Goal: Browse casually: Explore the website without a specific task or goal

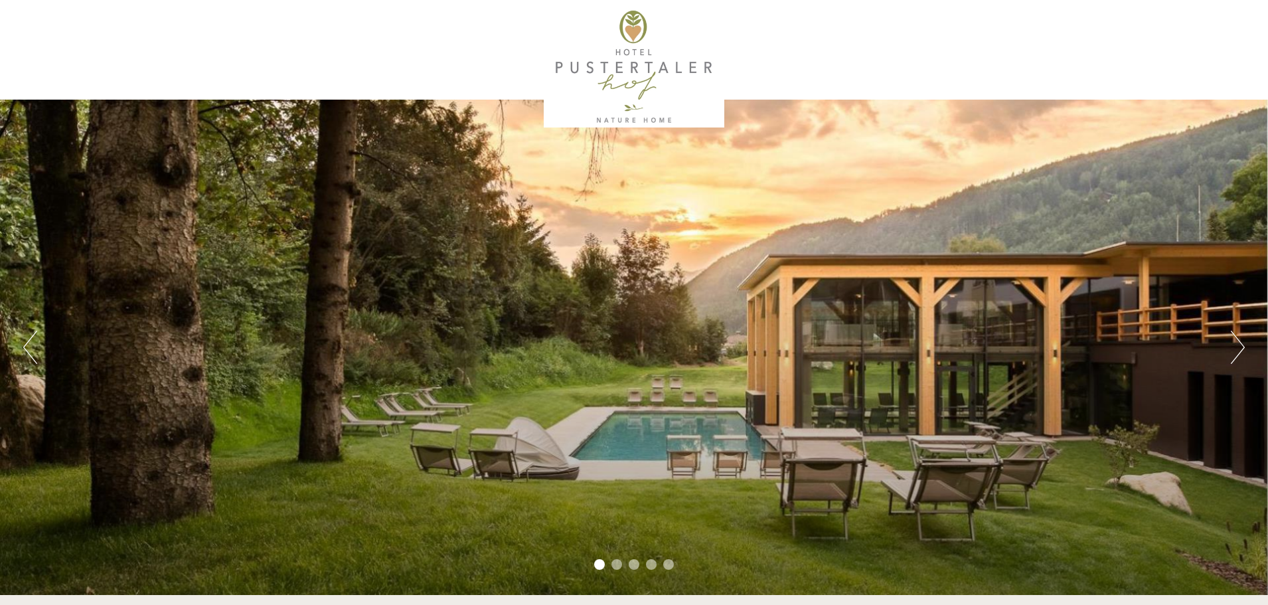
click at [1240, 339] on button "Next" at bounding box center [1238, 347] width 14 height 33
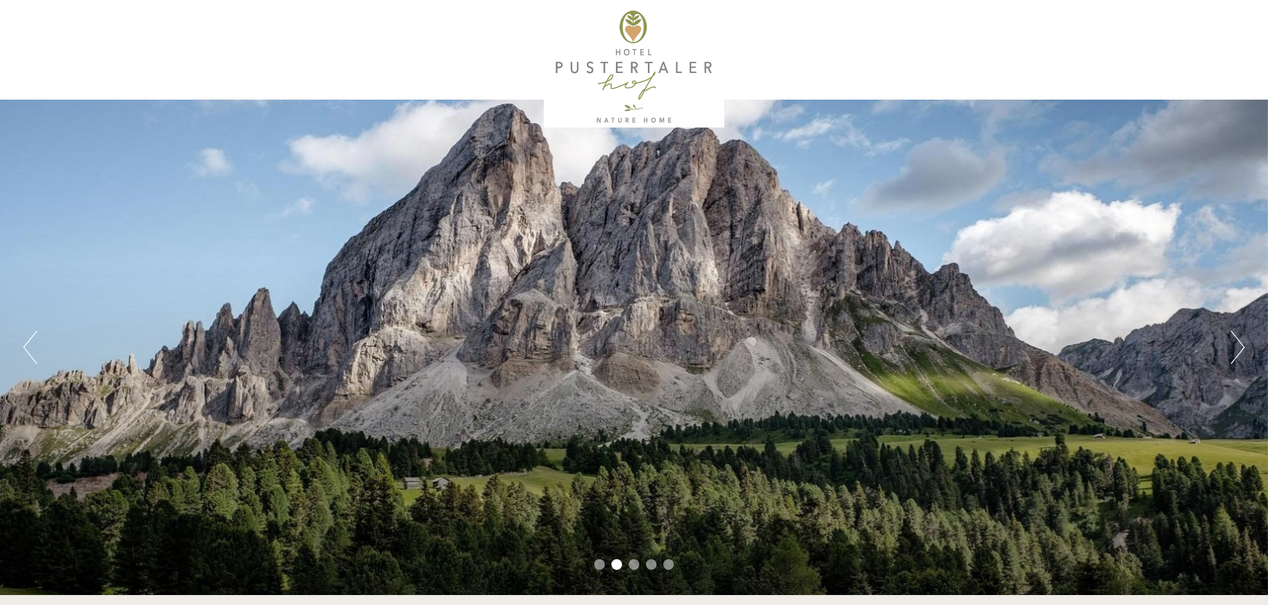
click at [1240, 339] on button "Next" at bounding box center [1238, 347] width 14 height 33
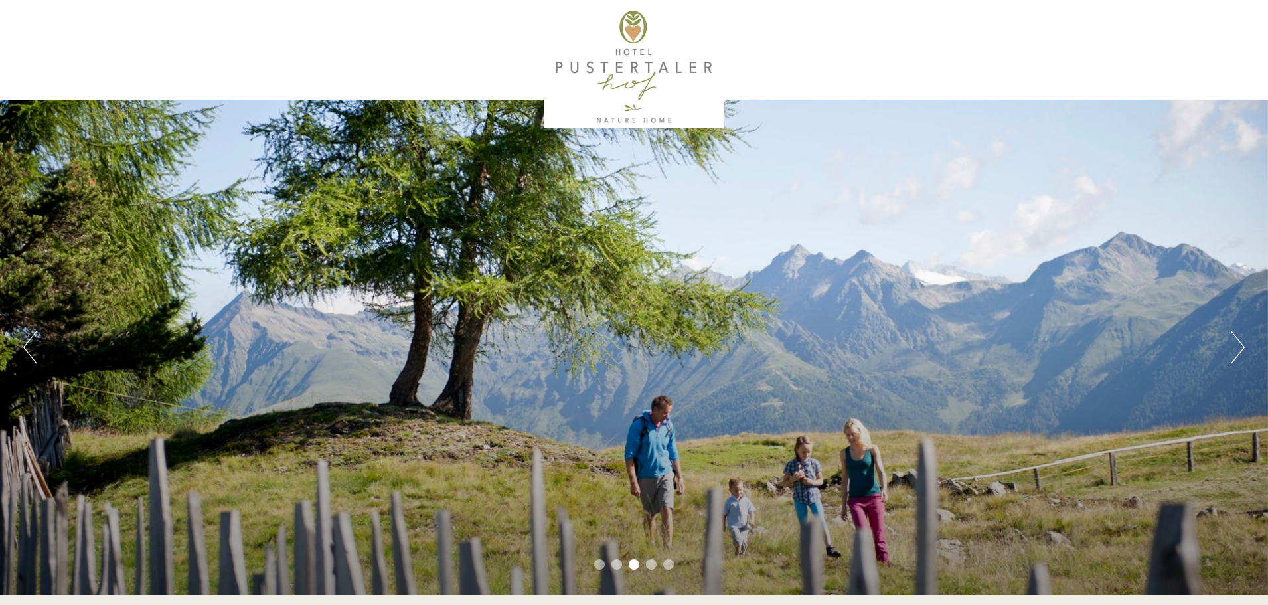
click at [1240, 339] on button "Next" at bounding box center [1238, 347] width 14 height 33
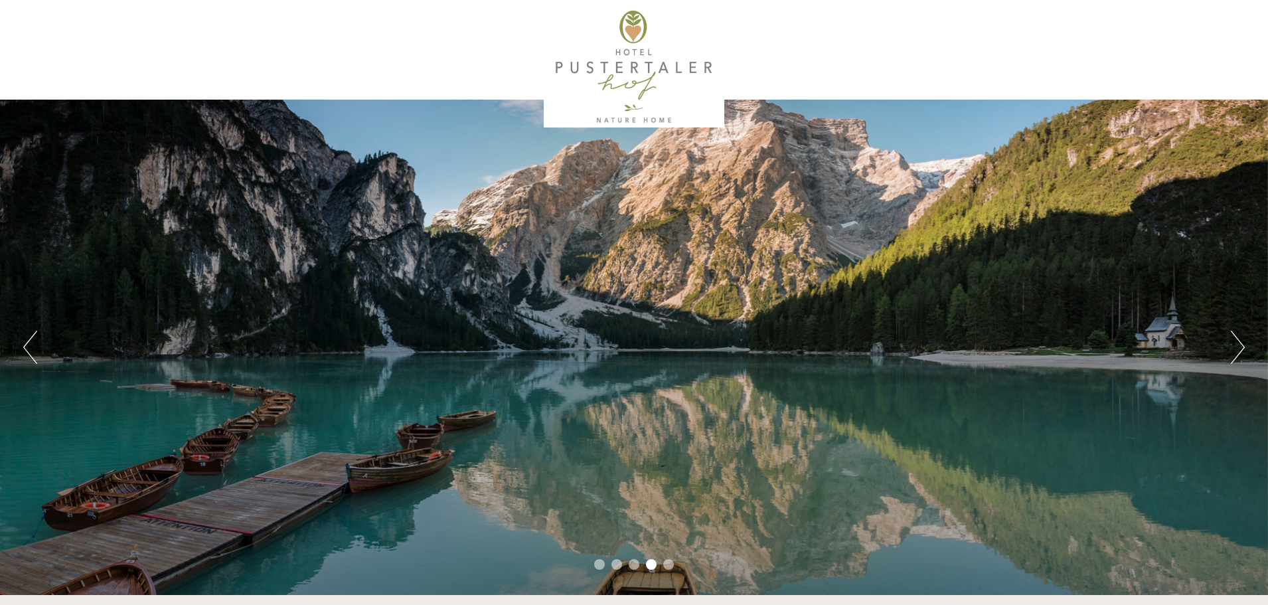
click at [1240, 339] on button "Next" at bounding box center [1238, 347] width 14 height 33
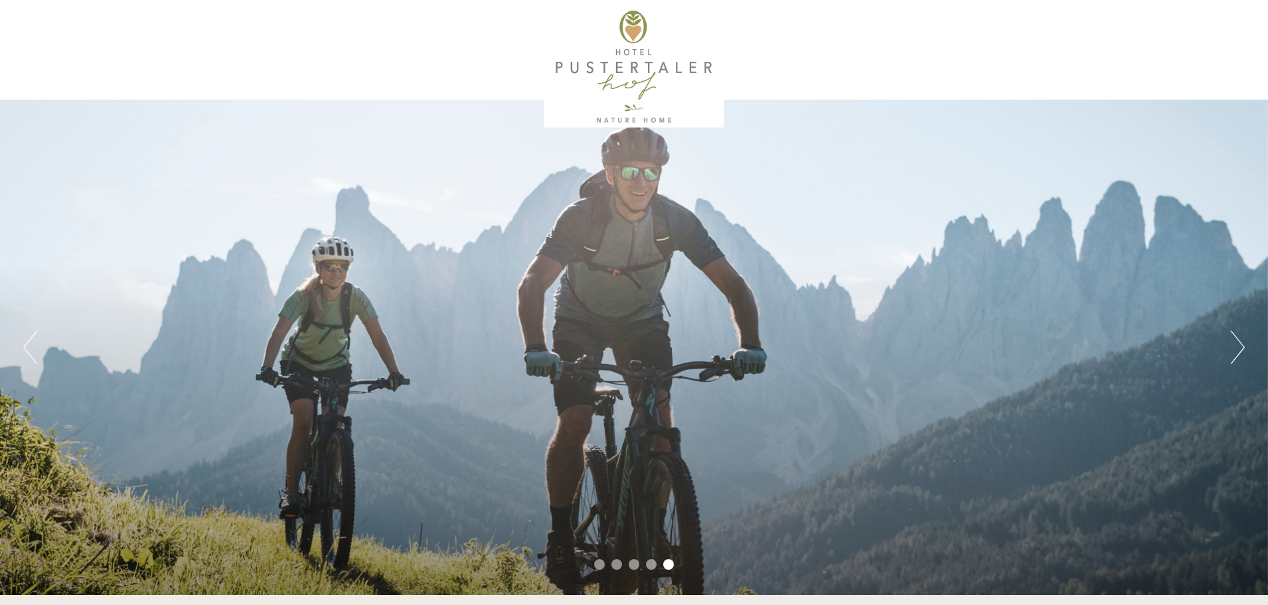
click at [1240, 339] on button "Next" at bounding box center [1238, 347] width 14 height 33
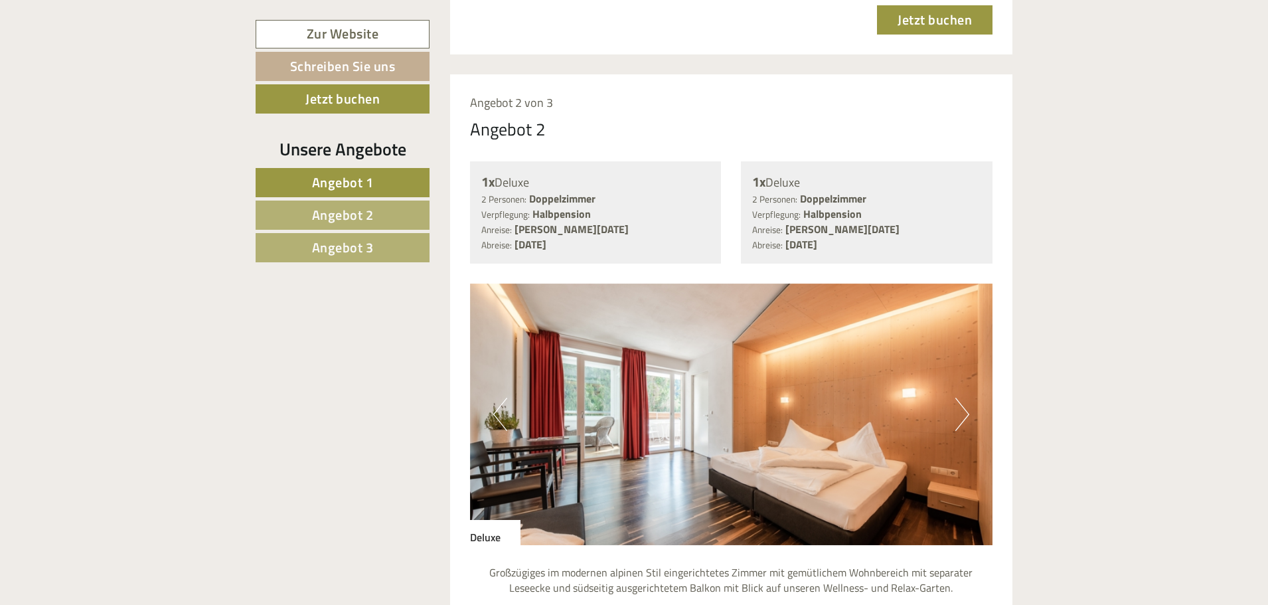
scroll to position [2590, 0]
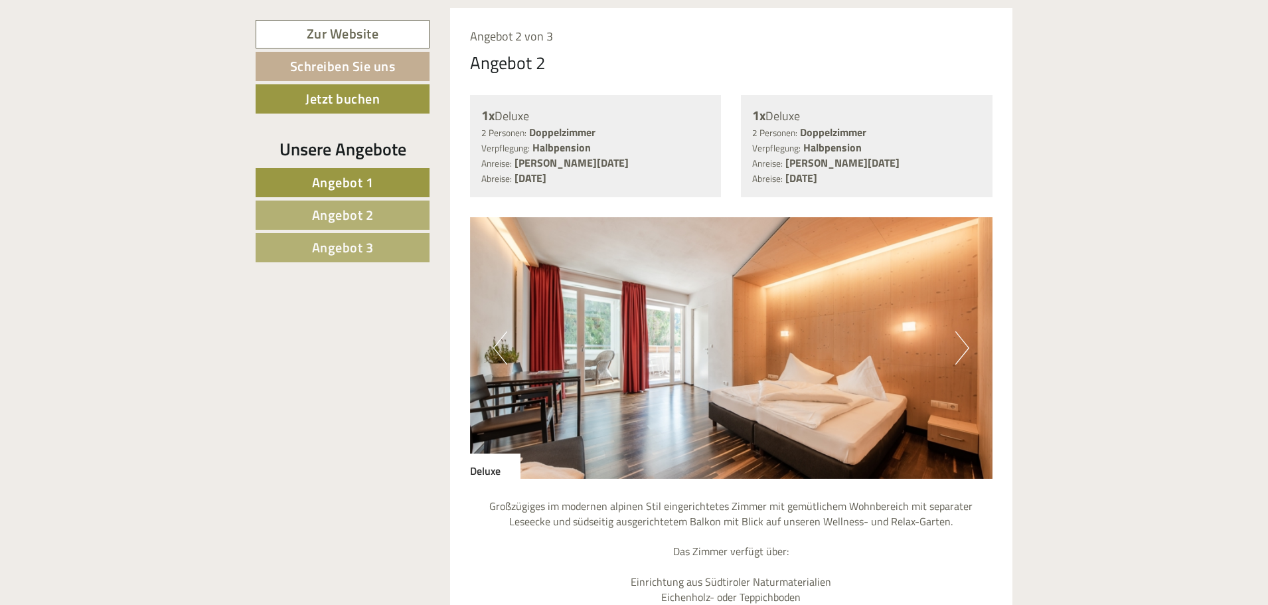
click at [960, 350] on button "Next" at bounding box center [963, 347] width 14 height 33
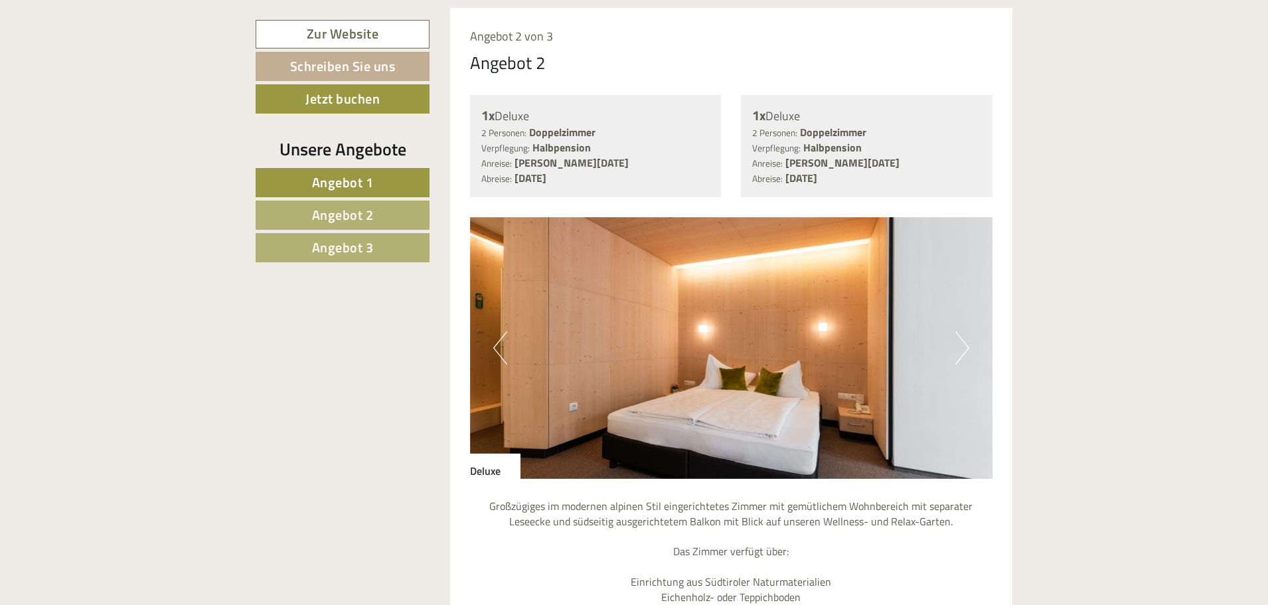
click at [960, 350] on button "Next" at bounding box center [963, 347] width 14 height 33
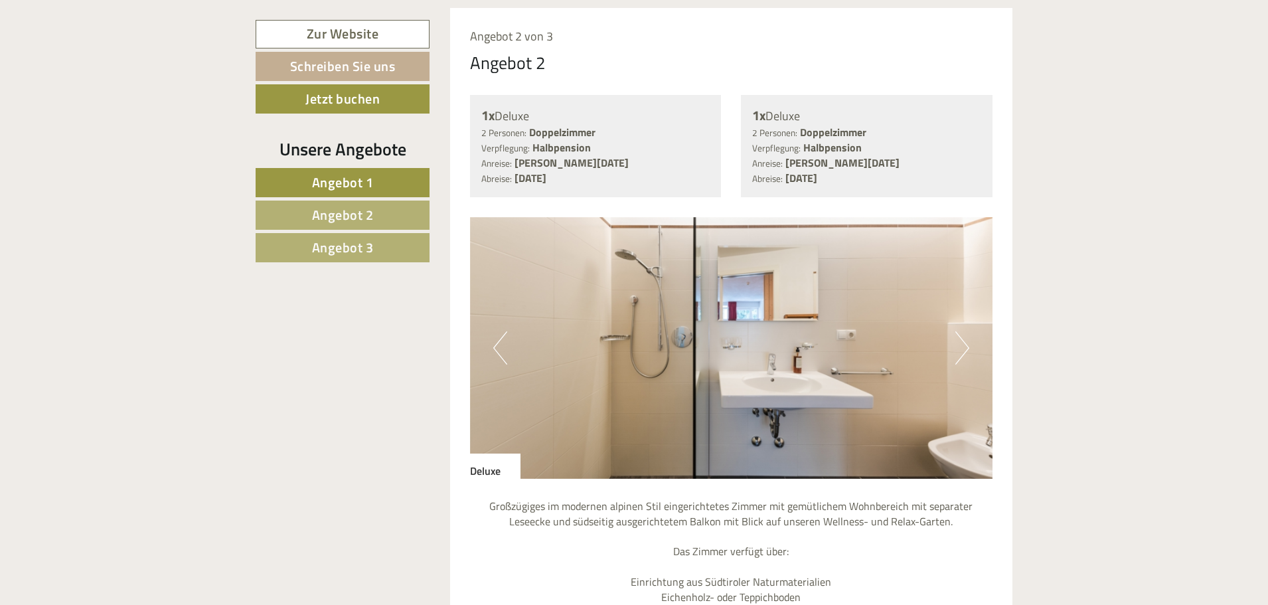
click at [960, 350] on button "Next" at bounding box center [963, 347] width 14 height 33
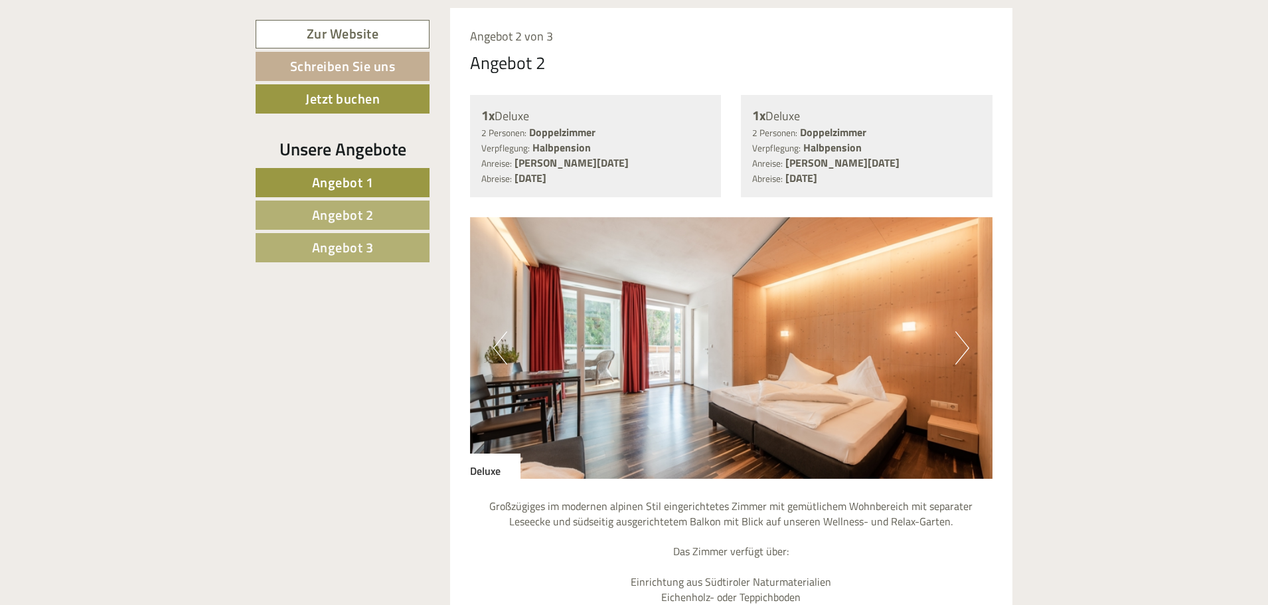
click at [960, 350] on button "Next" at bounding box center [963, 347] width 14 height 33
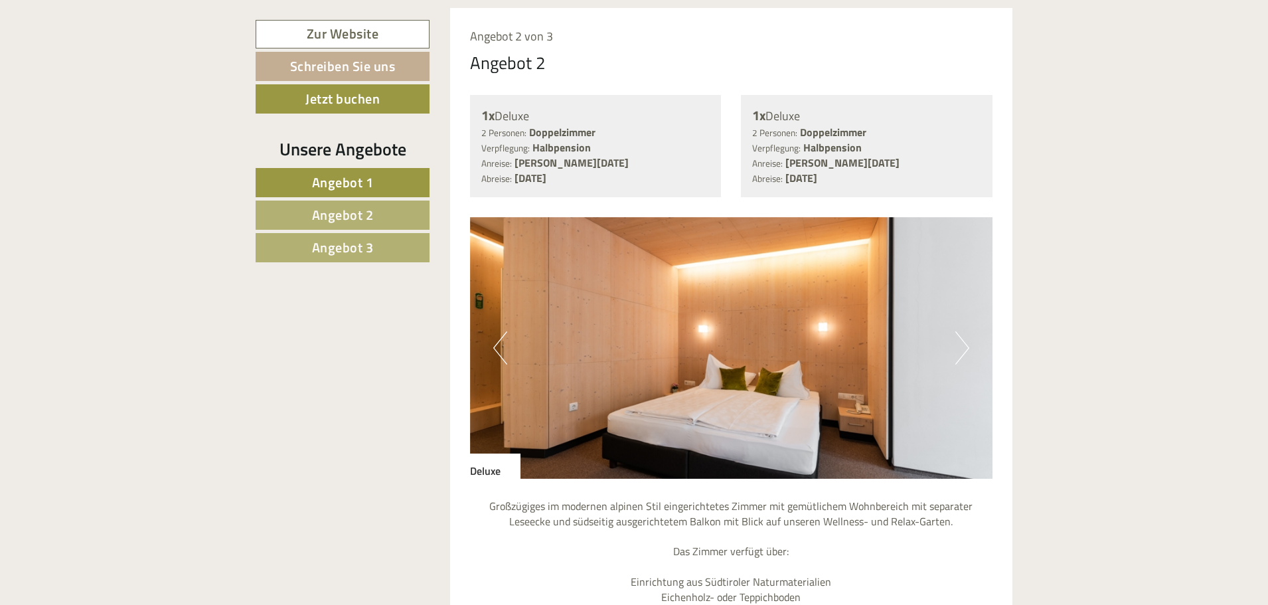
click at [960, 350] on button "Next" at bounding box center [963, 347] width 14 height 33
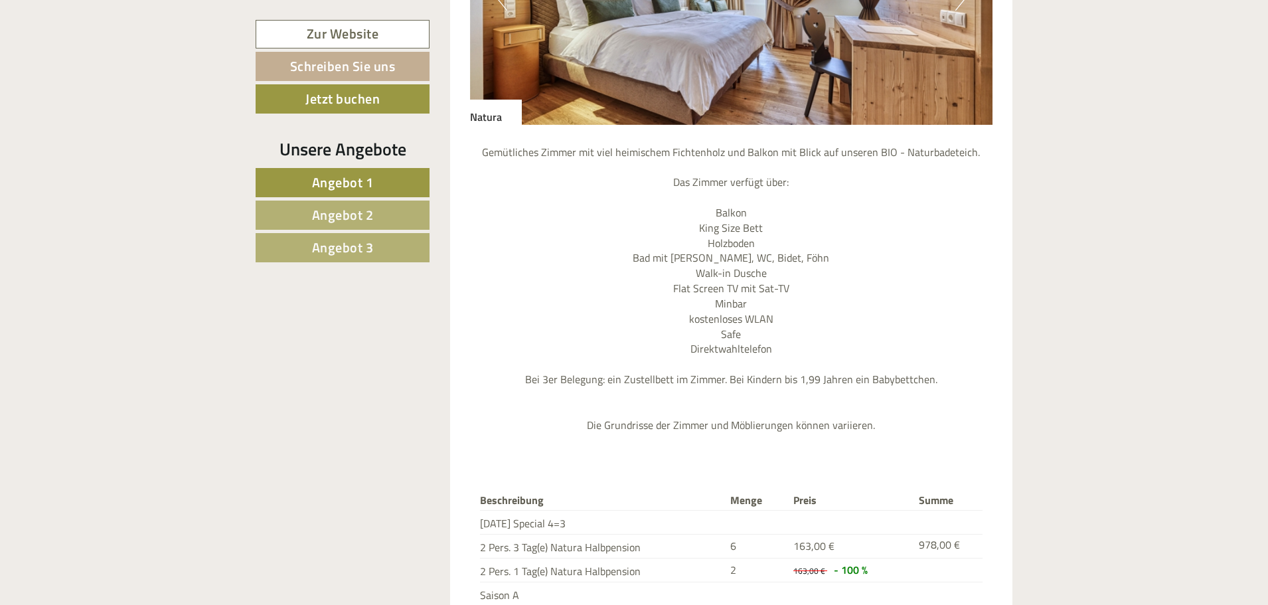
scroll to position [1527, 0]
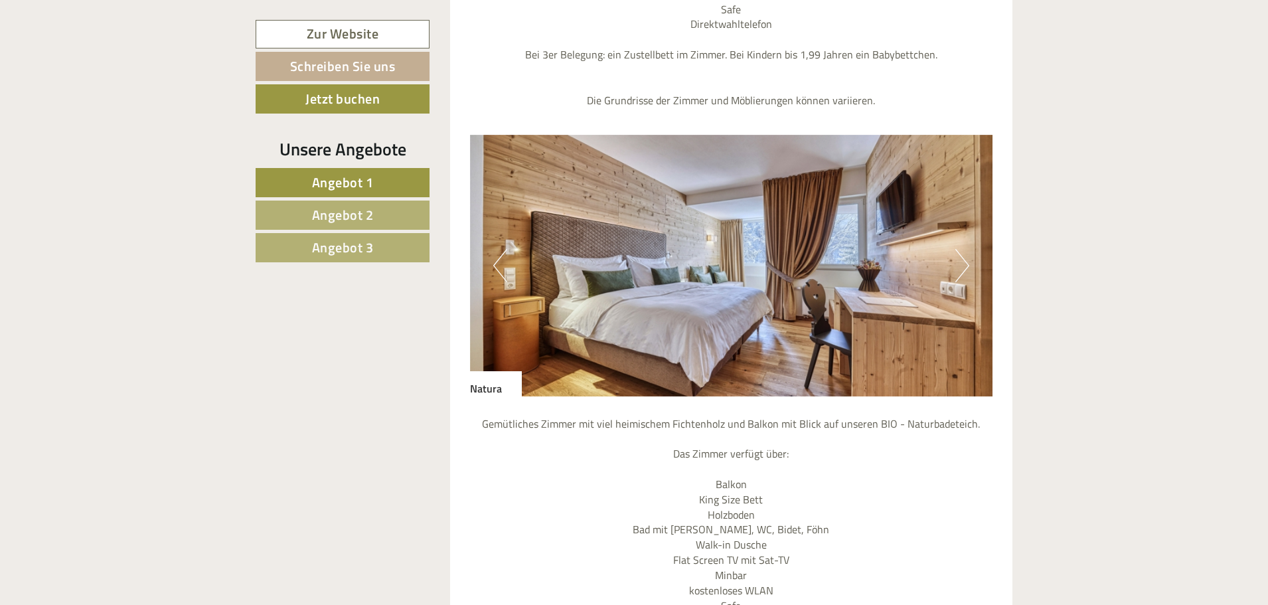
click at [965, 266] on button "Next" at bounding box center [963, 265] width 14 height 33
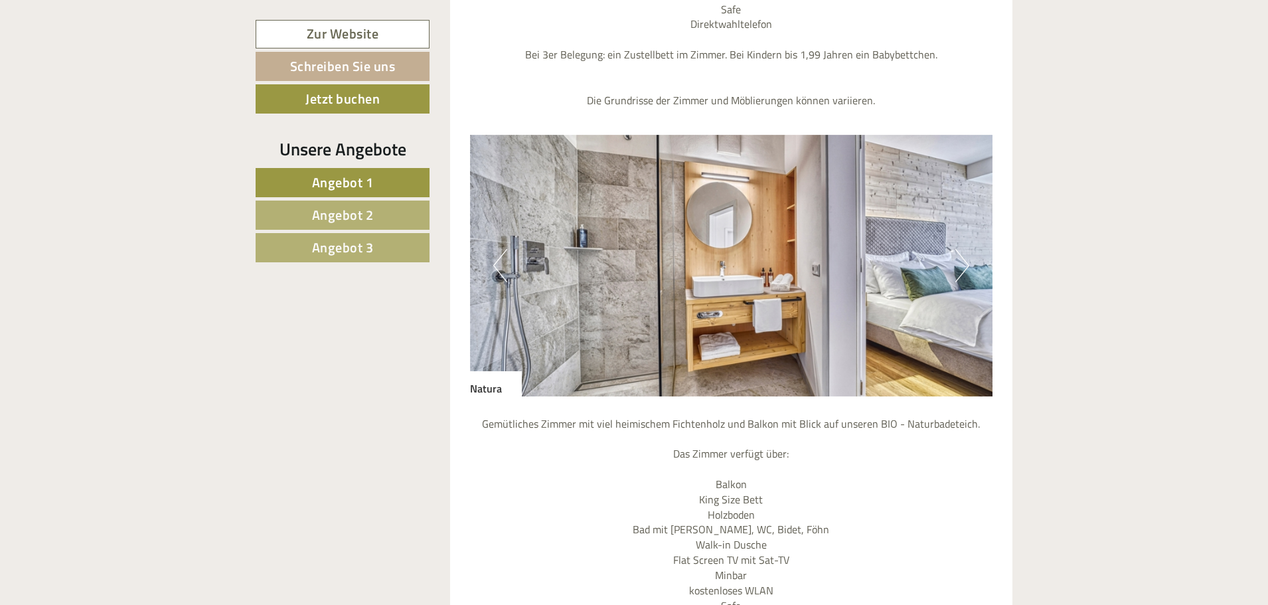
click at [965, 266] on button "Next" at bounding box center [963, 265] width 14 height 33
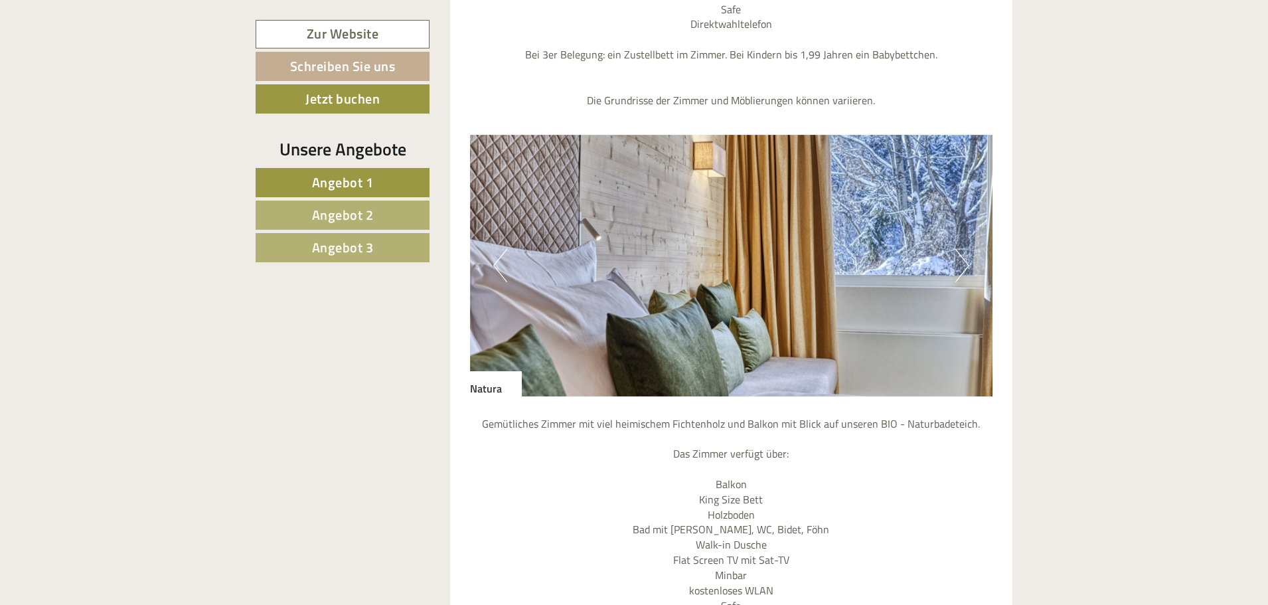
click at [965, 266] on button "Next" at bounding box center [963, 265] width 14 height 33
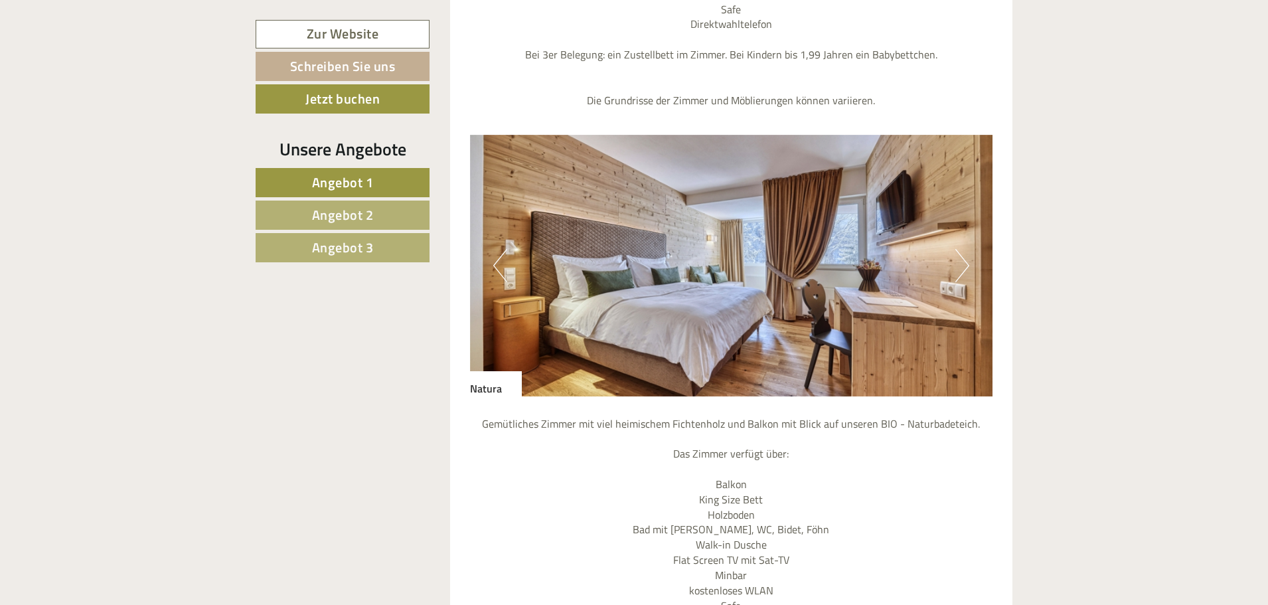
click at [965, 266] on button "Next" at bounding box center [963, 265] width 14 height 33
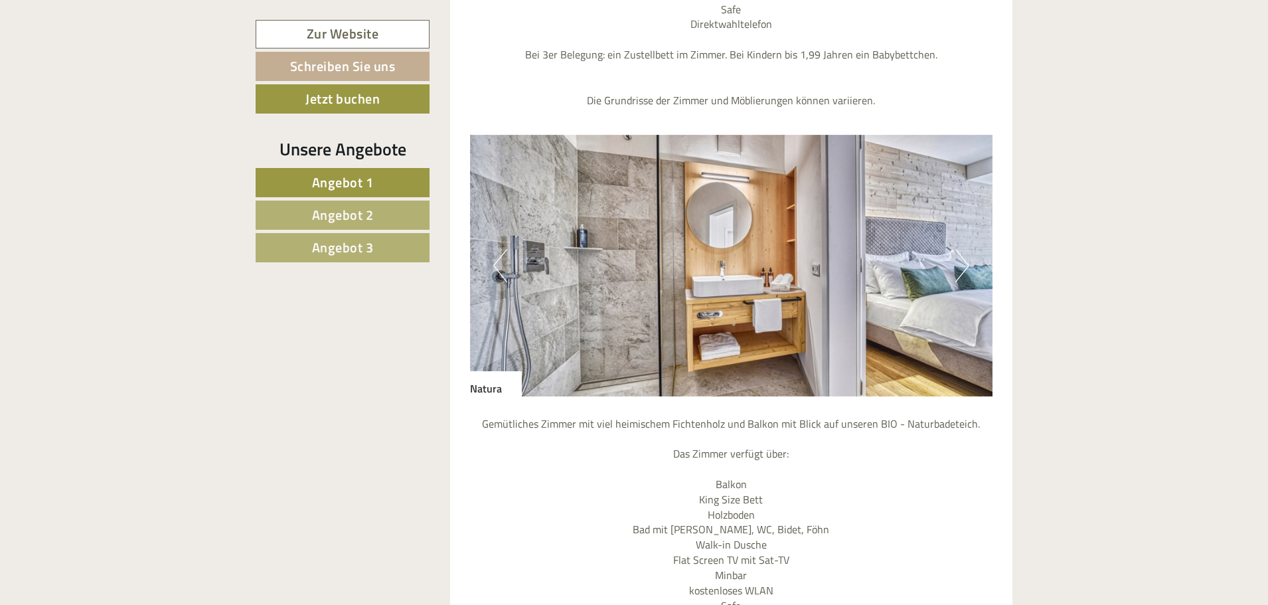
click at [965, 266] on button "Next" at bounding box center [963, 265] width 14 height 33
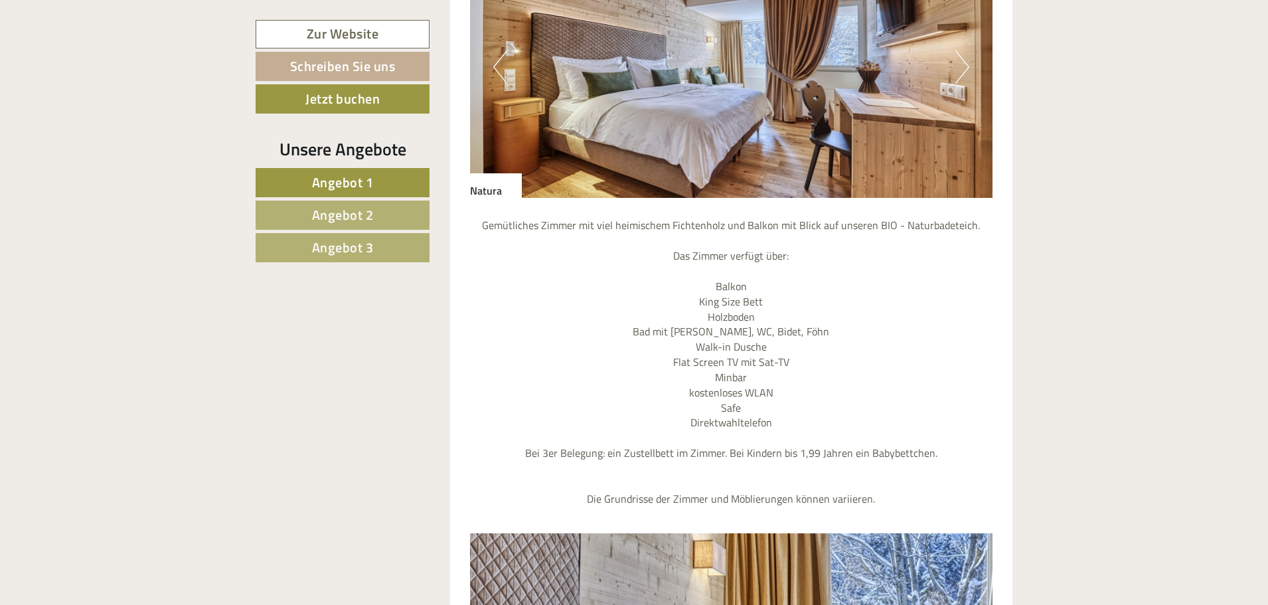
scroll to position [1062, 0]
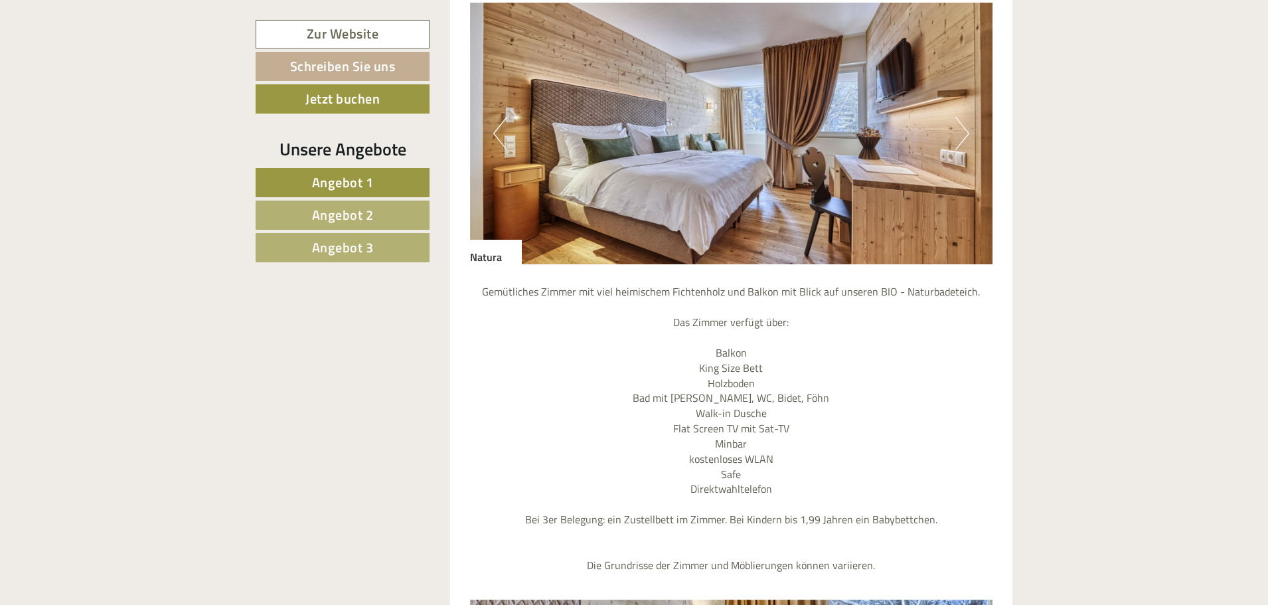
click at [959, 127] on button "Next" at bounding box center [963, 133] width 14 height 33
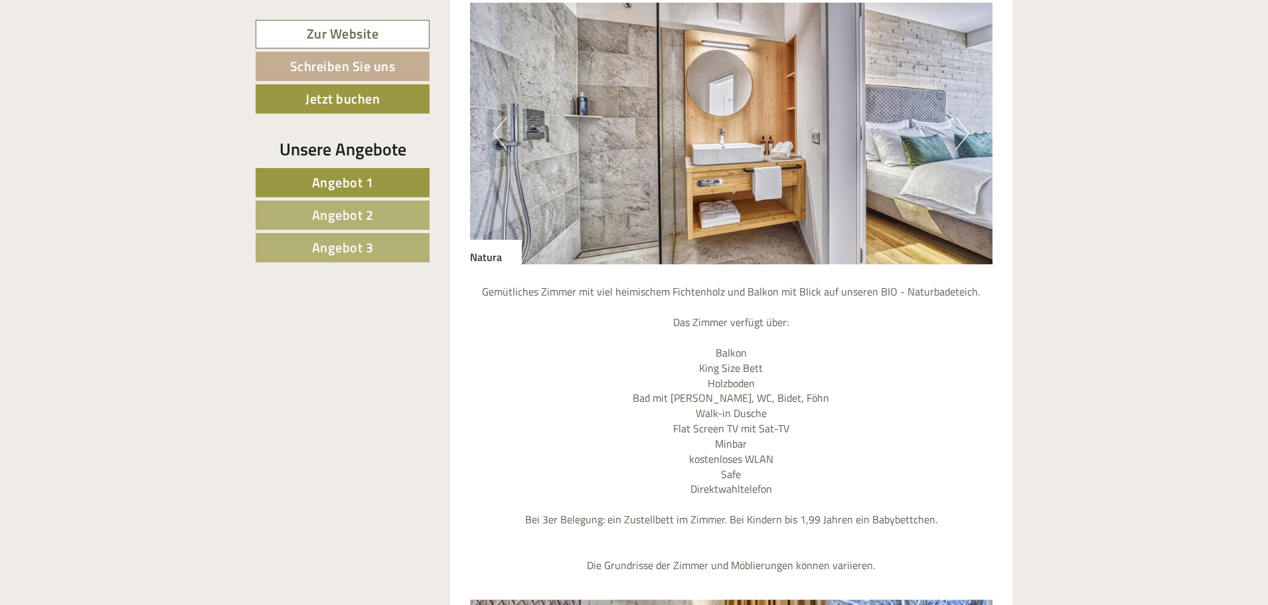
click at [959, 127] on button "Next" at bounding box center [963, 133] width 14 height 33
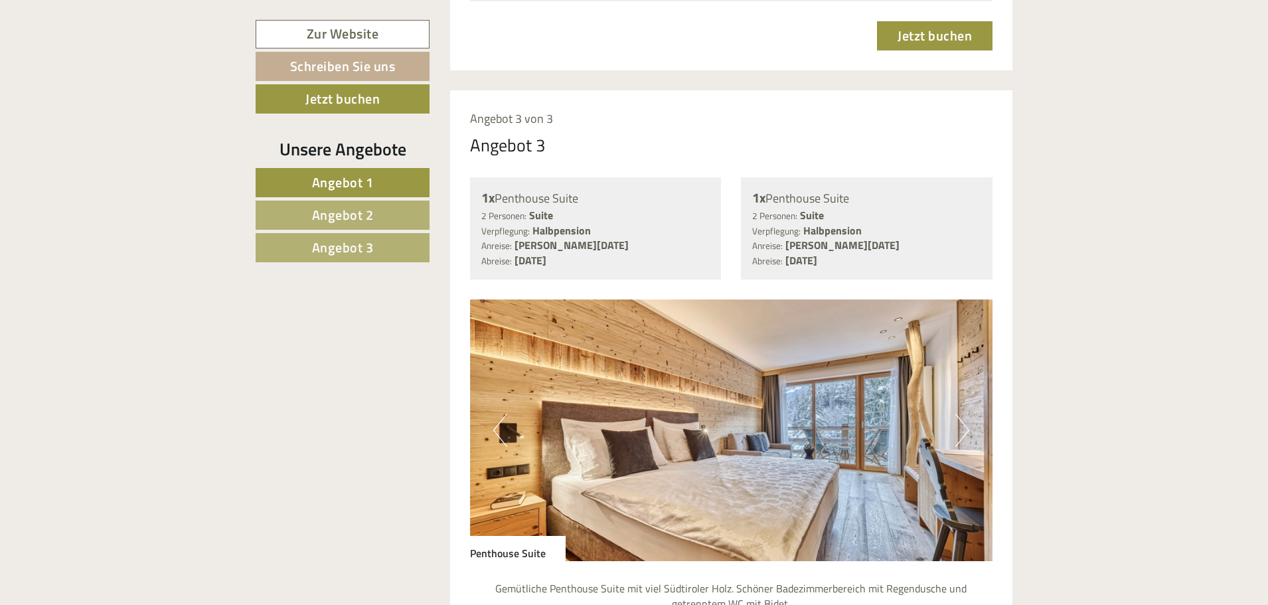
scroll to position [4316, 0]
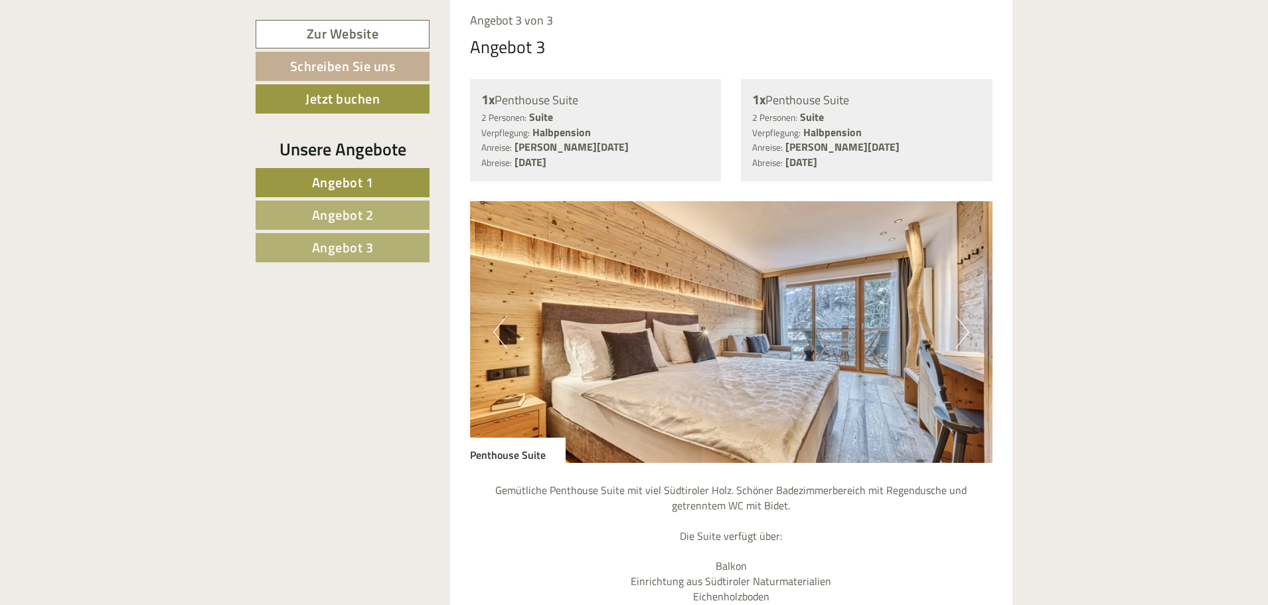
click at [965, 329] on button "Next" at bounding box center [963, 331] width 14 height 33
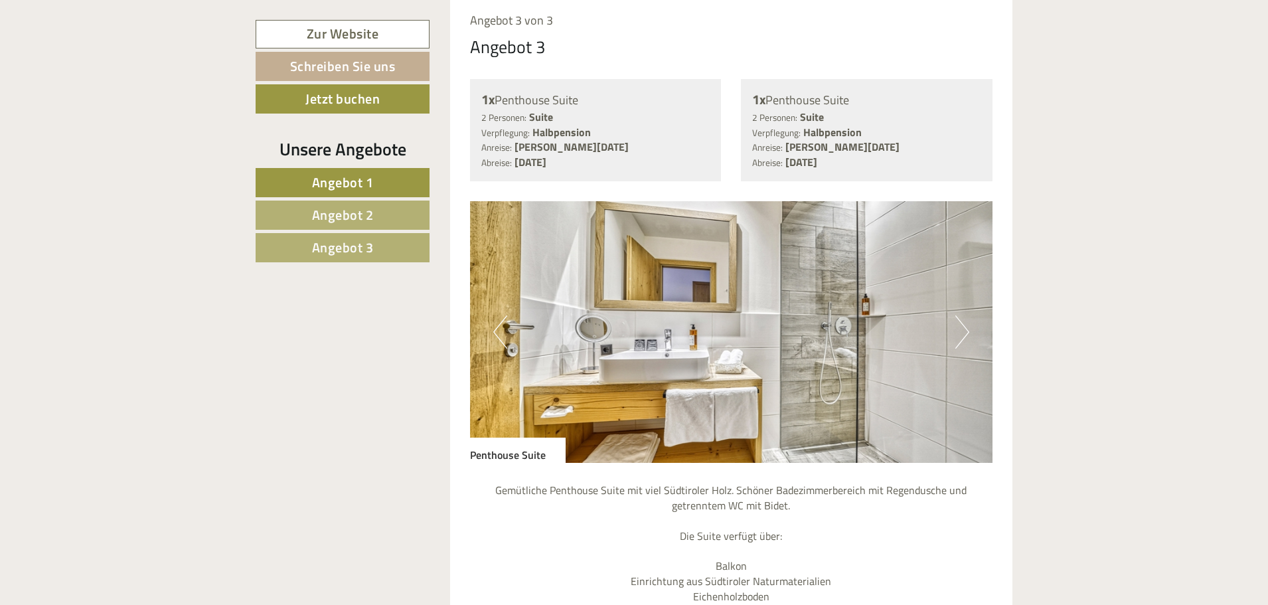
click at [965, 329] on button "Next" at bounding box center [963, 331] width 14 height 33
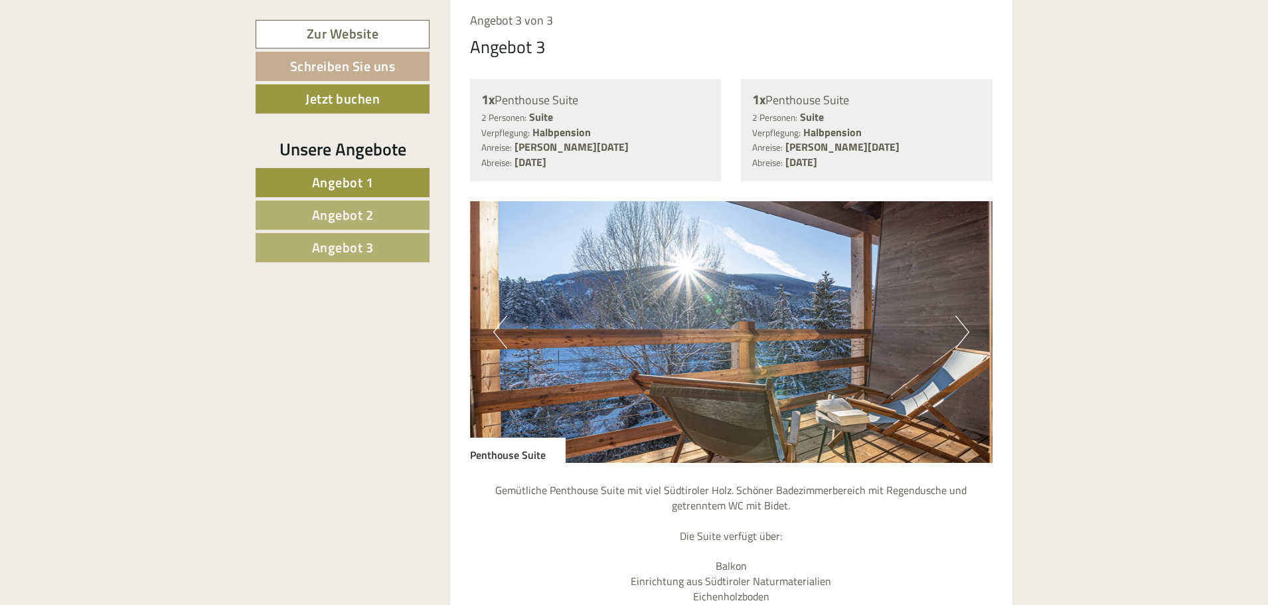
click at [965, 329] on button "Next" at bounding box center [963, 331] width 14 height 33
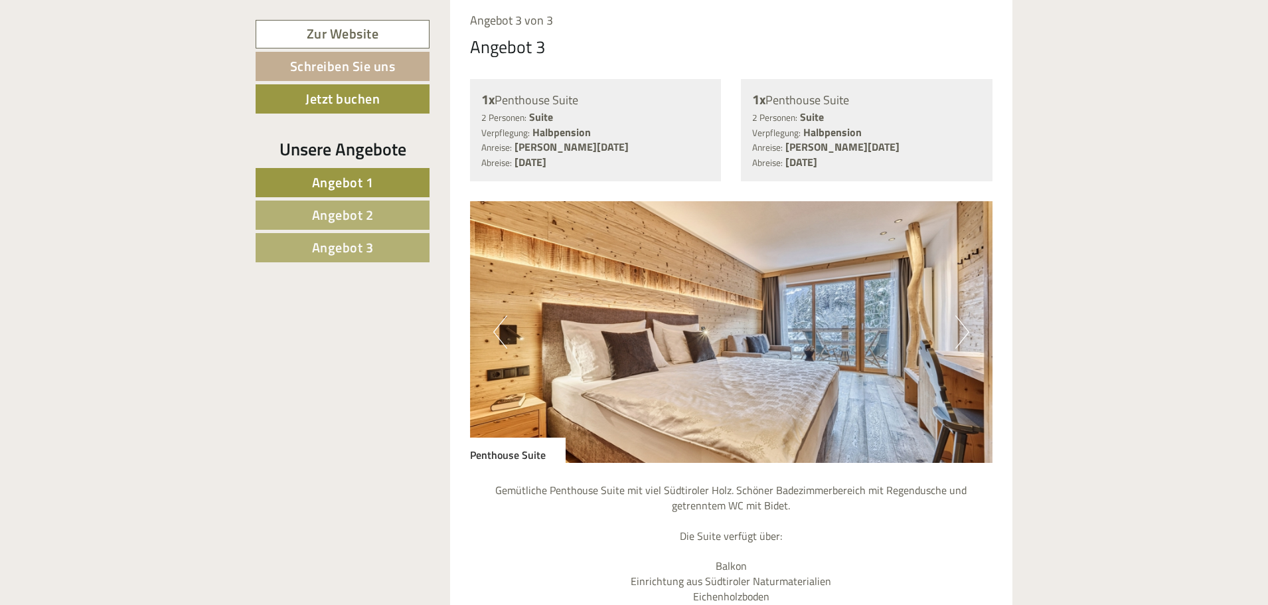
click at [965, 329] on button "Next" at bounding box center [963, 331] width 14 height 33
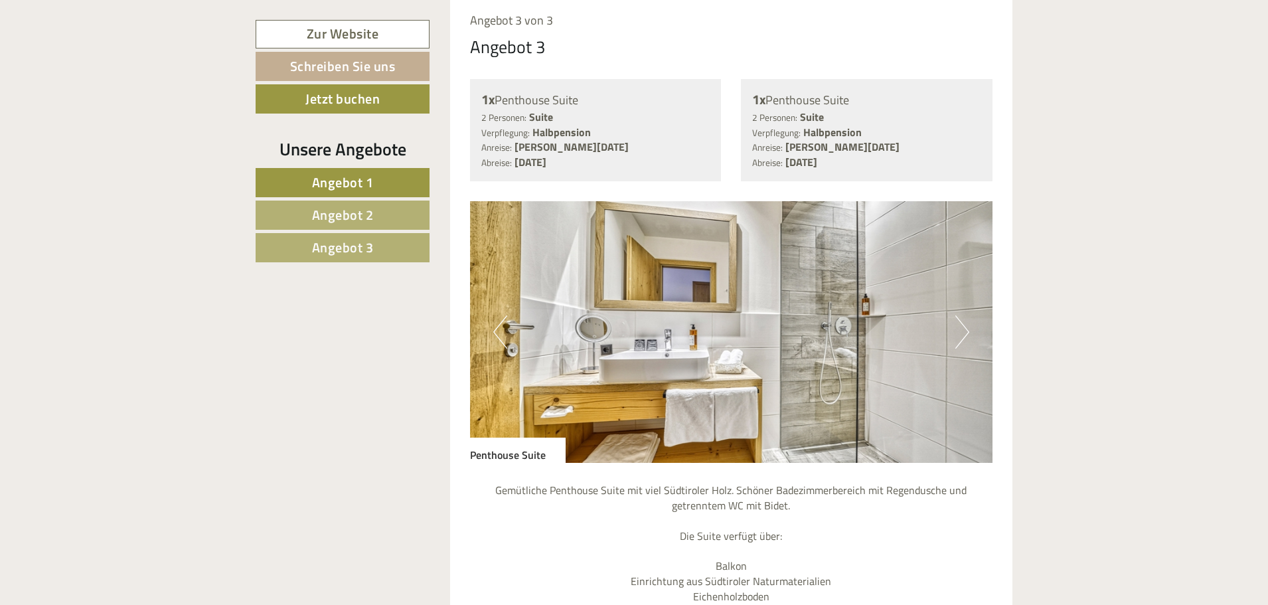
click at [964, 329] on button "Next" at bounding box center [963, 331] width 14 height 33
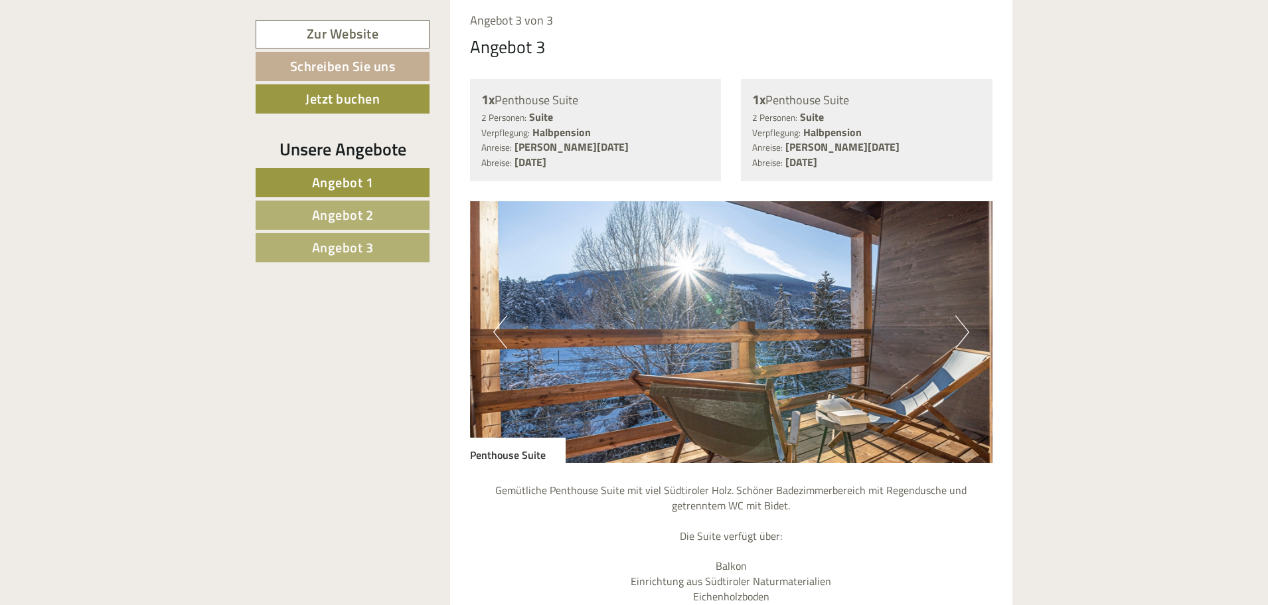
click at [964, 329] on button "Next" at bounding box center [963, 331] width 14 height 33
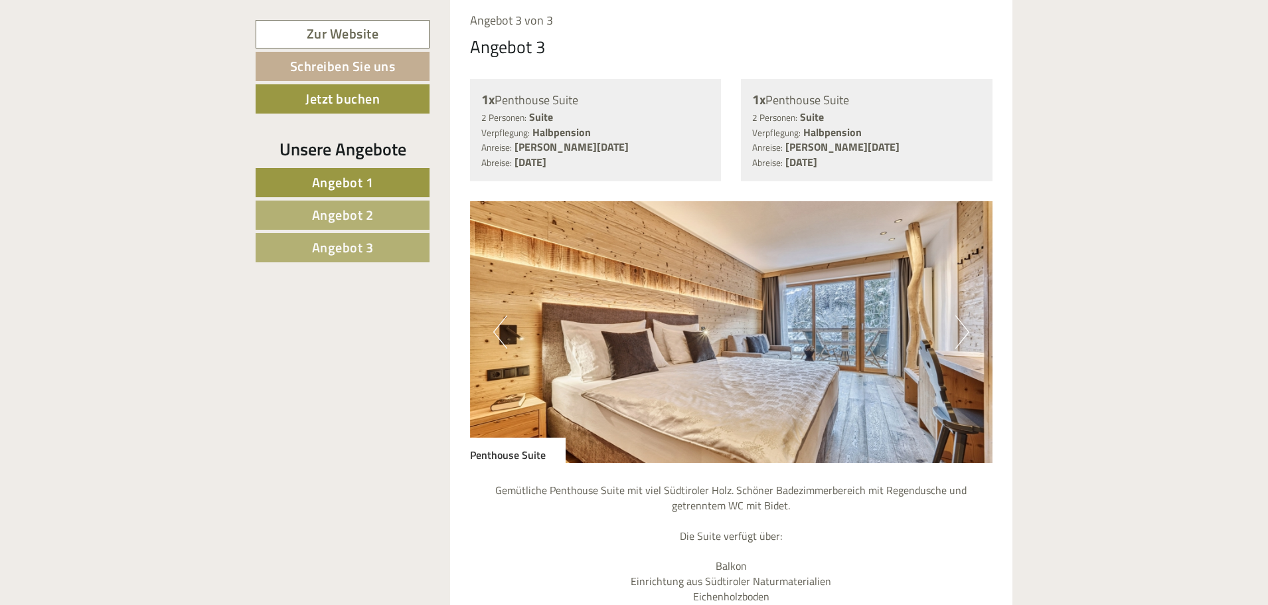
click at [964, 329] on button "Next" at bounding box center [963, 331] width 14 height 33
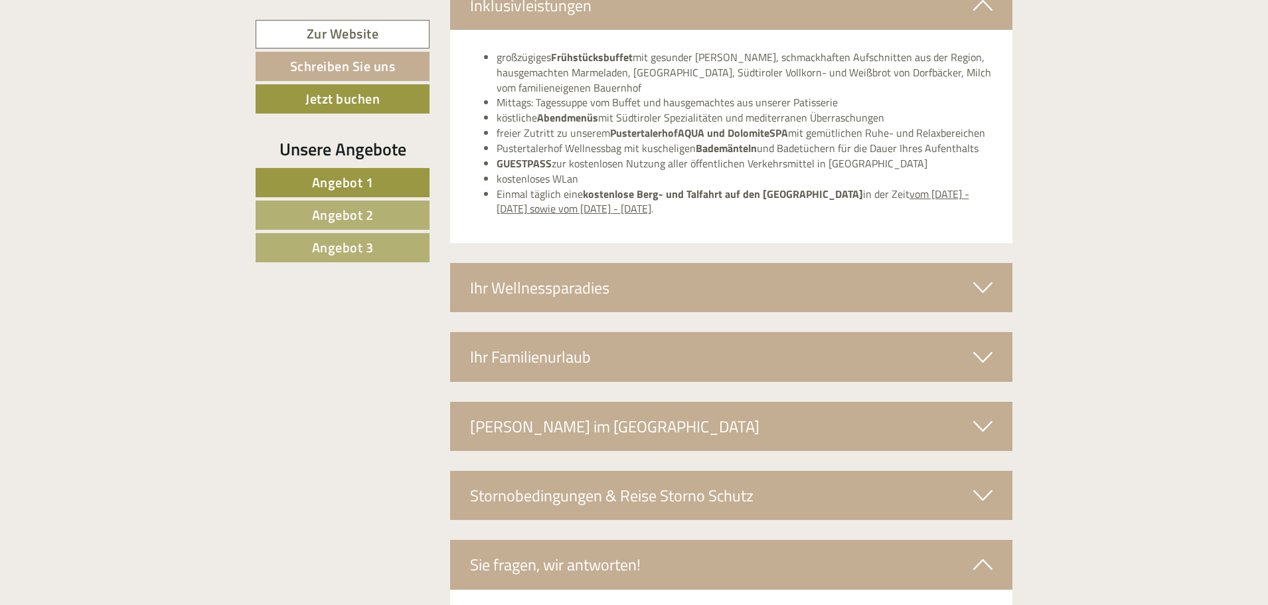
scroll to position [6212, 0]
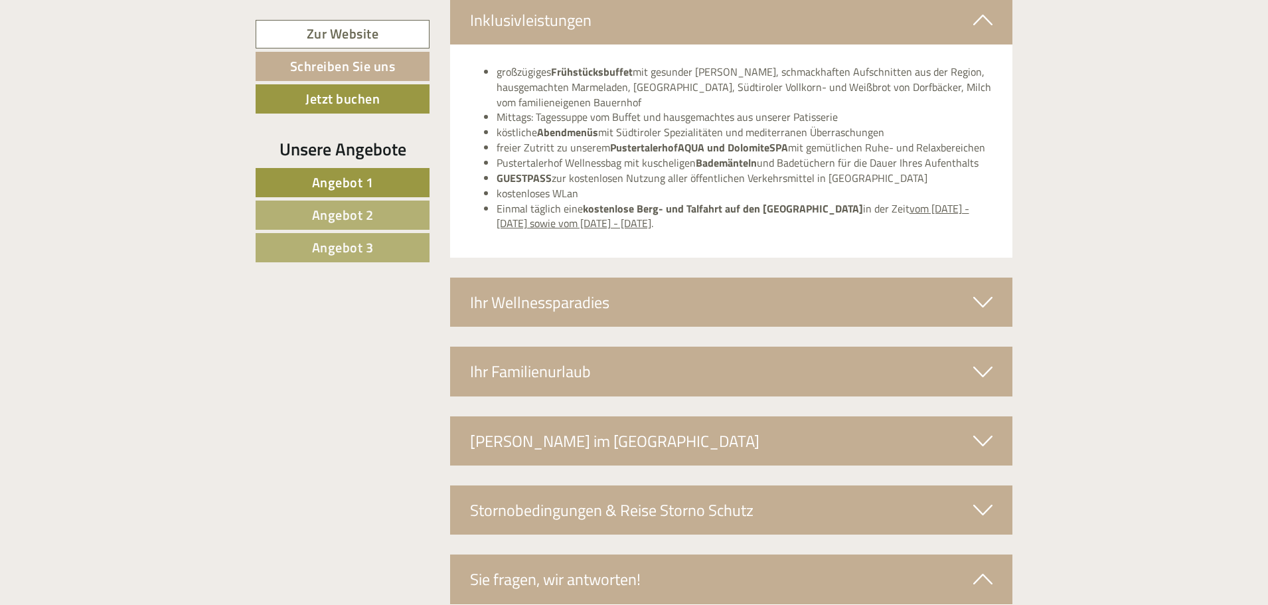
click at [984, 438] on icon at bounding box center [982, 441] width 19 height 23
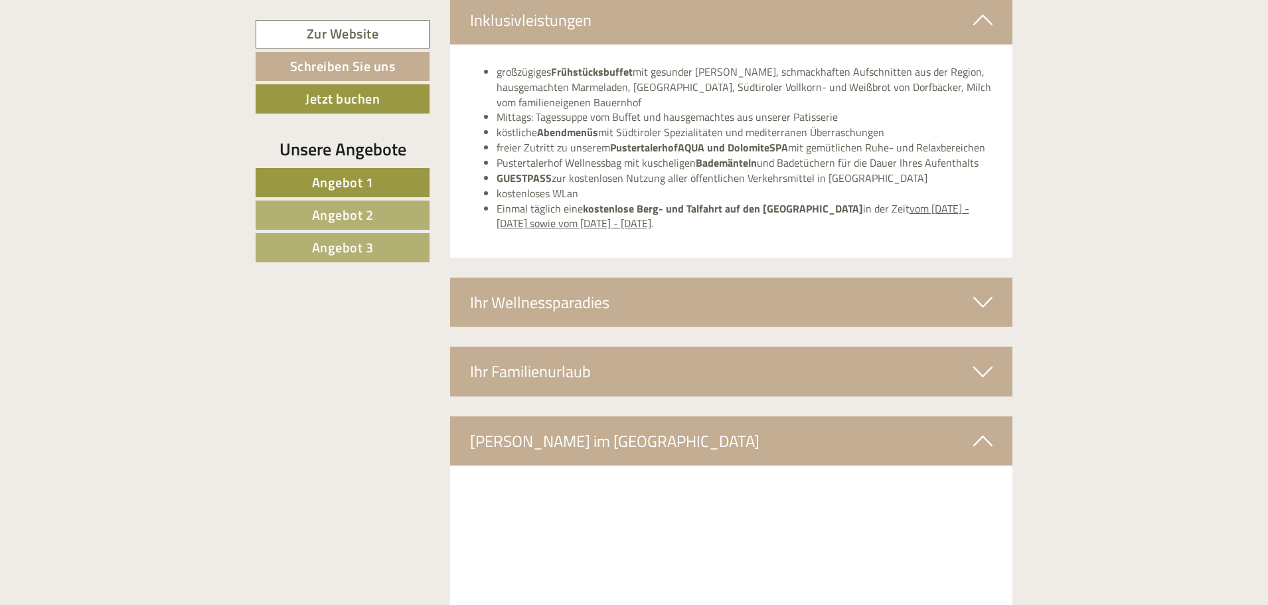
click at [987, 302] on icon at bounding box center [982, 302] width 19 height 23
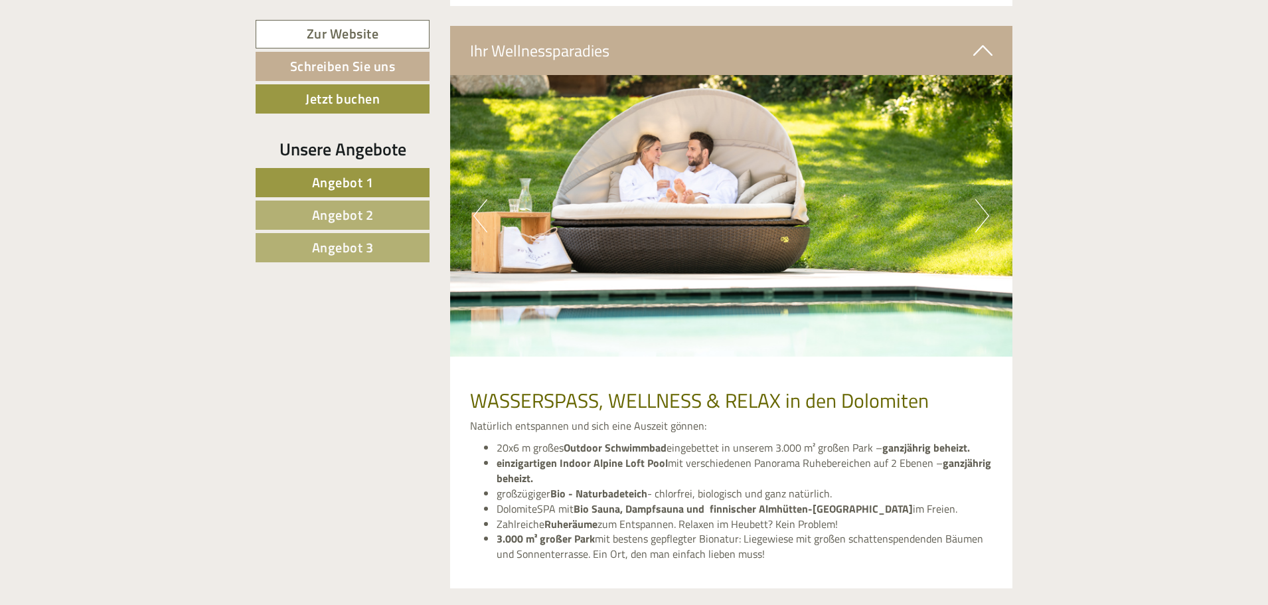
scroll to position [6411, 0]
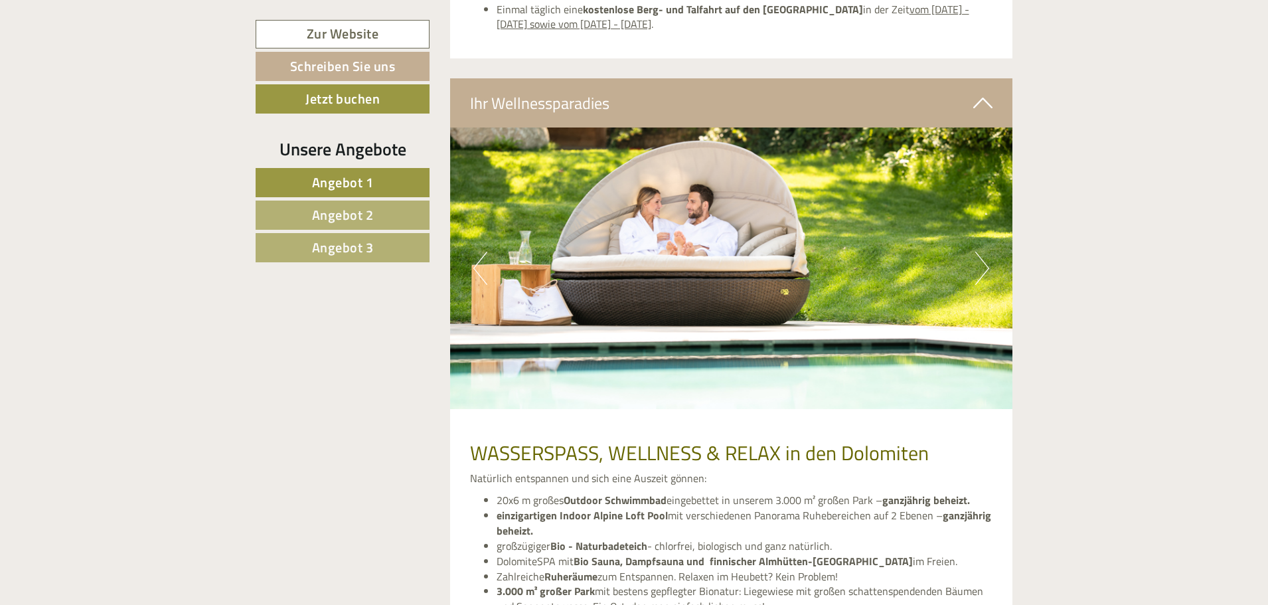
click at [980, 265] on button "Next" at bounding box center [982, 268] width 14 height 33
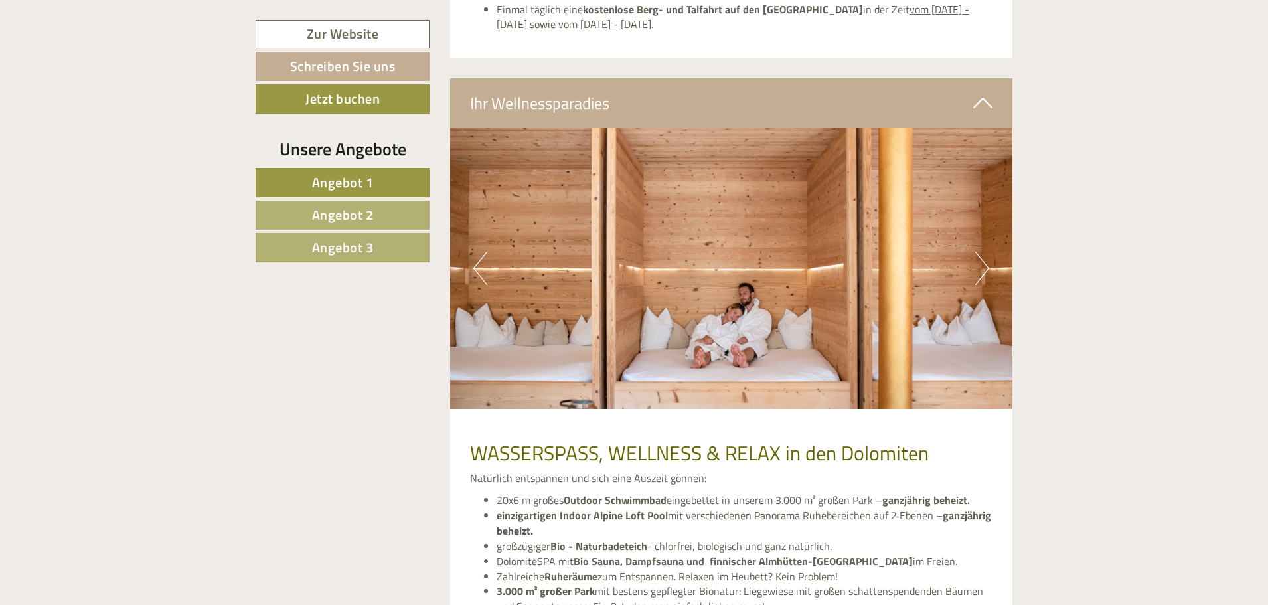
click at [980, 265] on button "Next" at bounding box center [982, 268] width 14 height 33
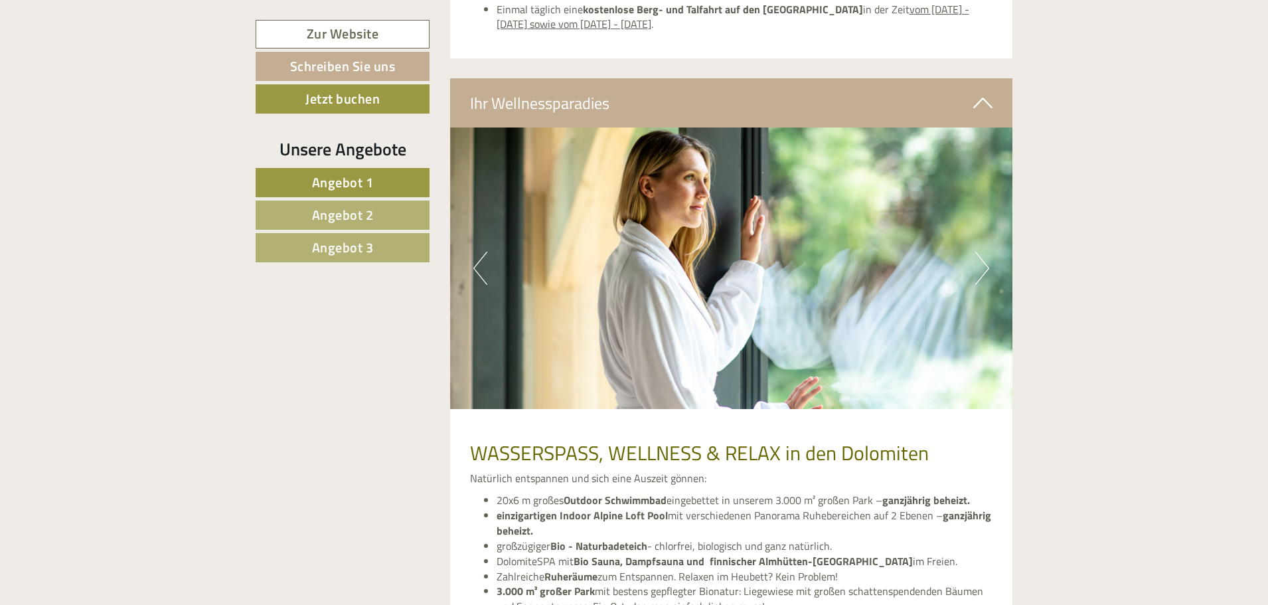
click at [488, 266] on img at bounding box center [731, 268] width 563 height 282
click at [484, 266] on button "Previous" at bounding box center [480, 268] width 14 height 33
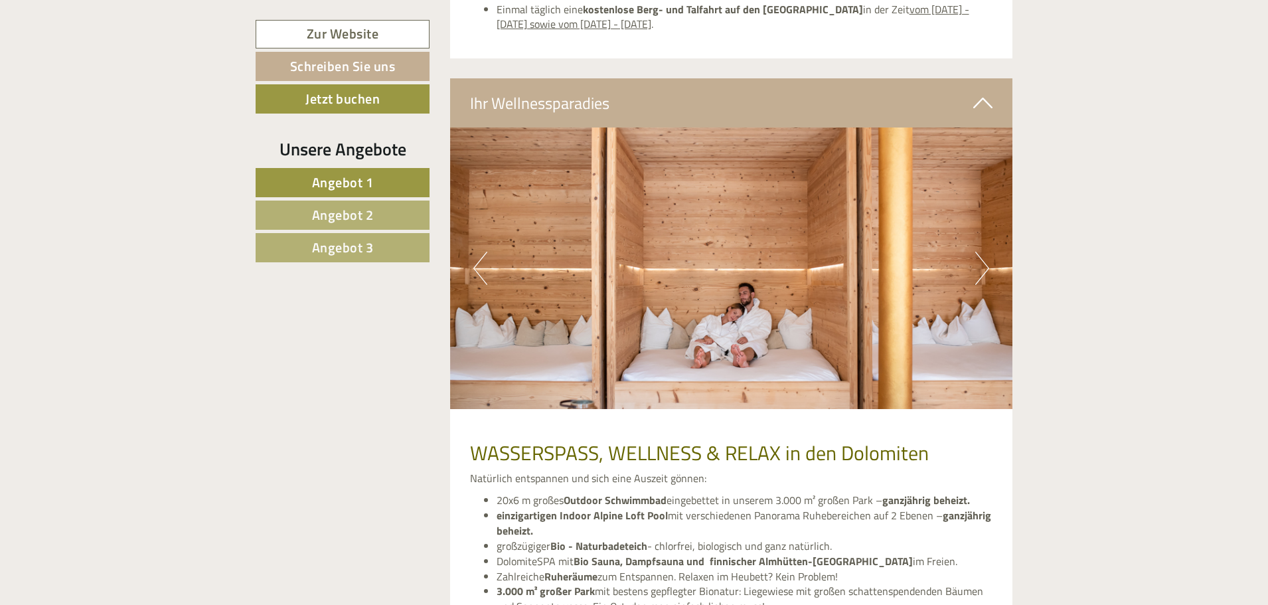
click at [979, 270] on button "Next" at bounding box center [982, 268] width 14 height 33
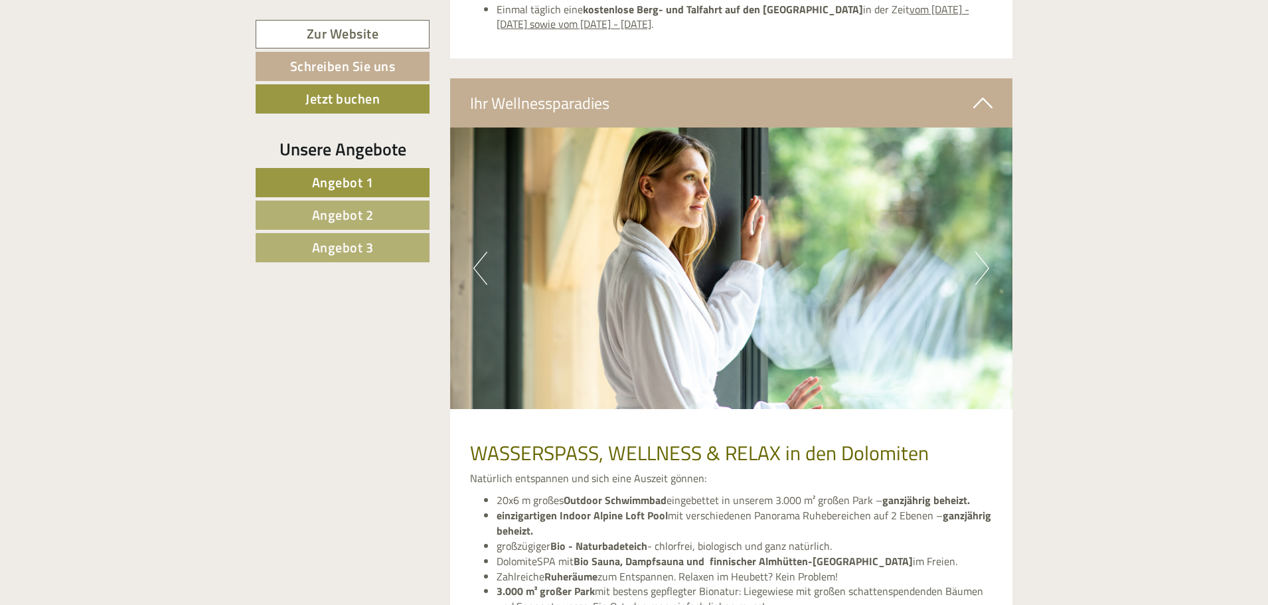
click at [979, 270] on button "Next" at bounding box center [982, 268] width 14 height 33
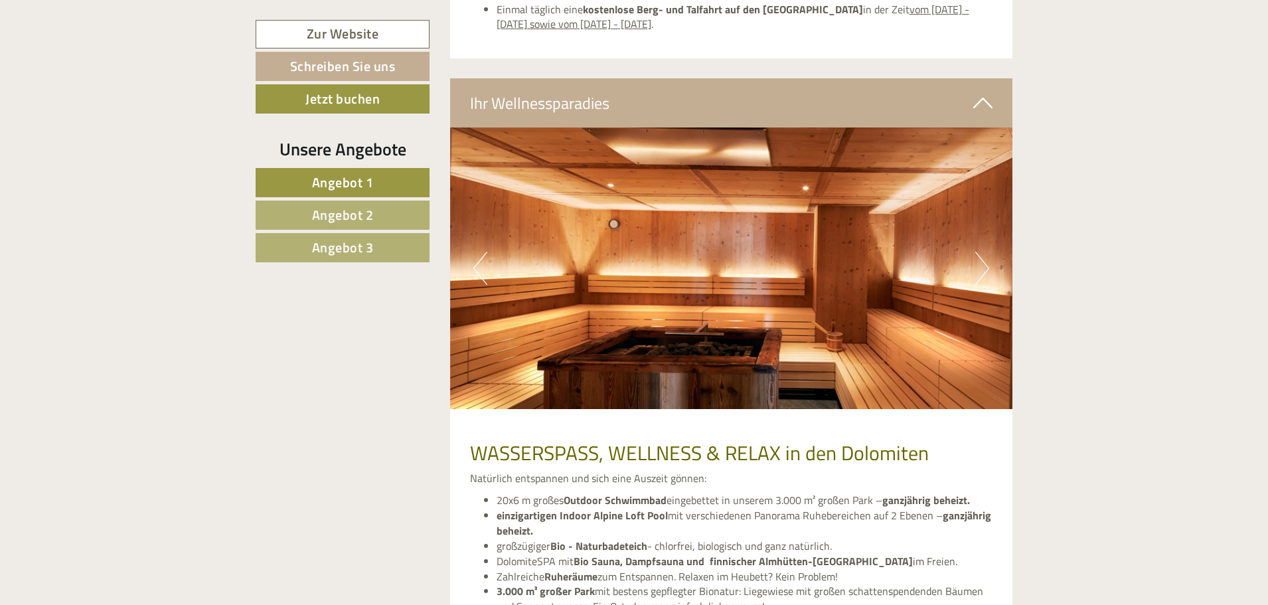
click at [979, 270] on button "Next" at bounding box center [982, 268] width 14 height 33
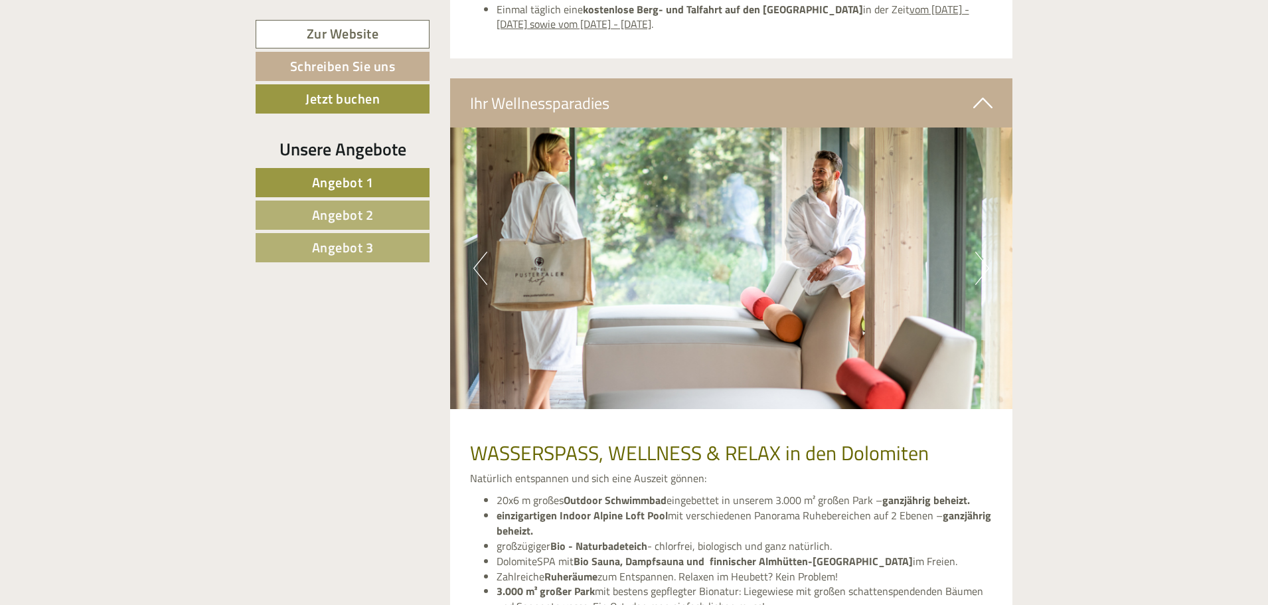
click at [979, 270] on button "Next" at bounding box center [982, 268] width 14 height 33
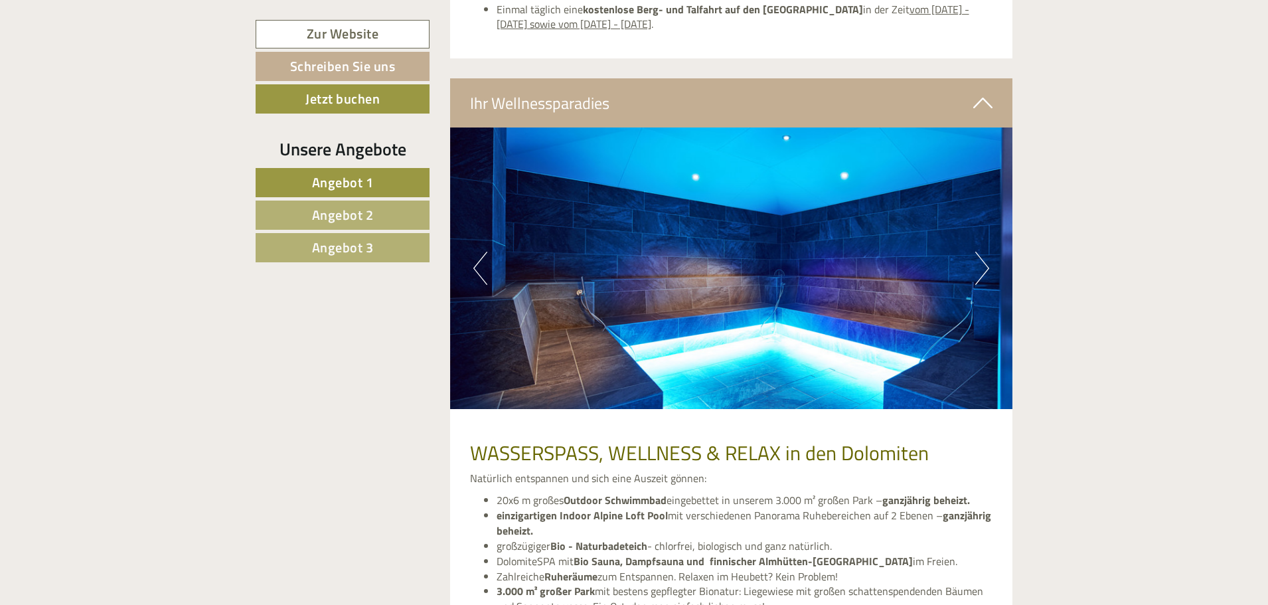
click at [979, 270] on button "Next" at bounding box center [982, 268] width 14 height 33
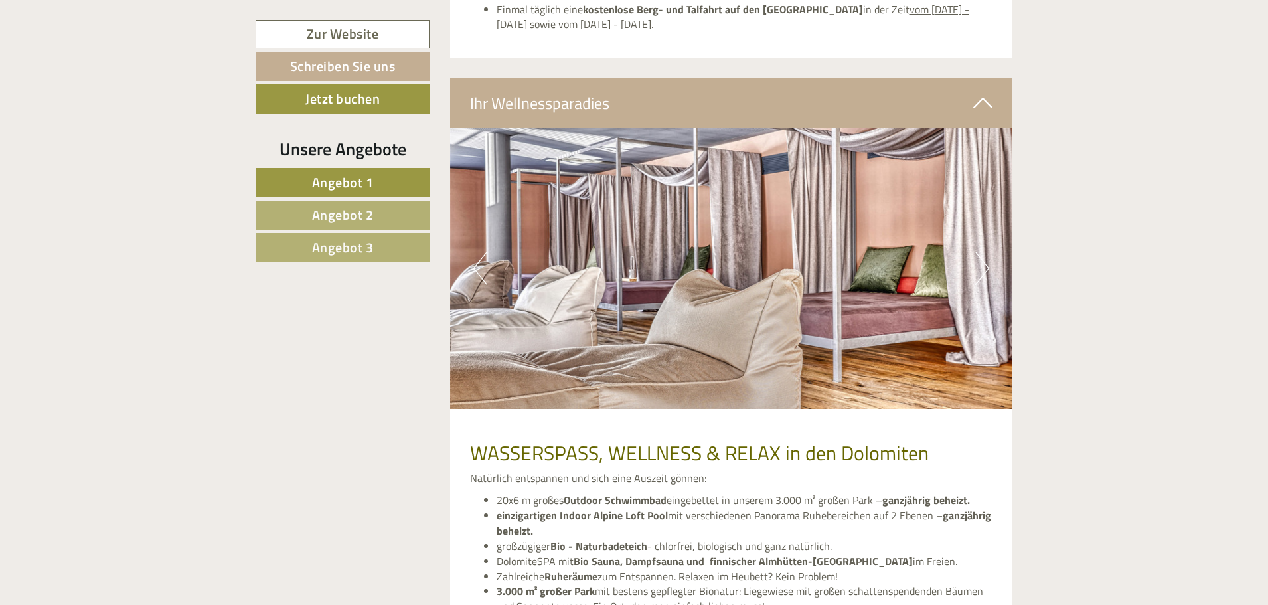
click at [979, 270] on button "Next" at bounding box center [982, 268] width 14 height 33
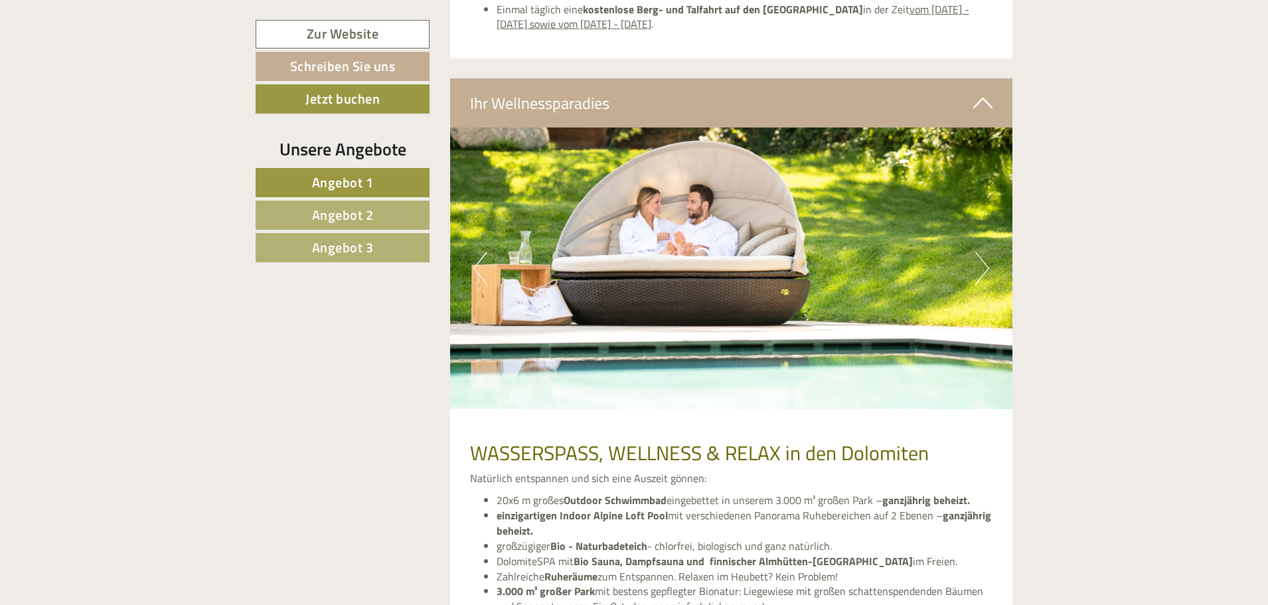
click at [979, 270] on button "Next" at bounding box center [982, 268] width 14 height 33
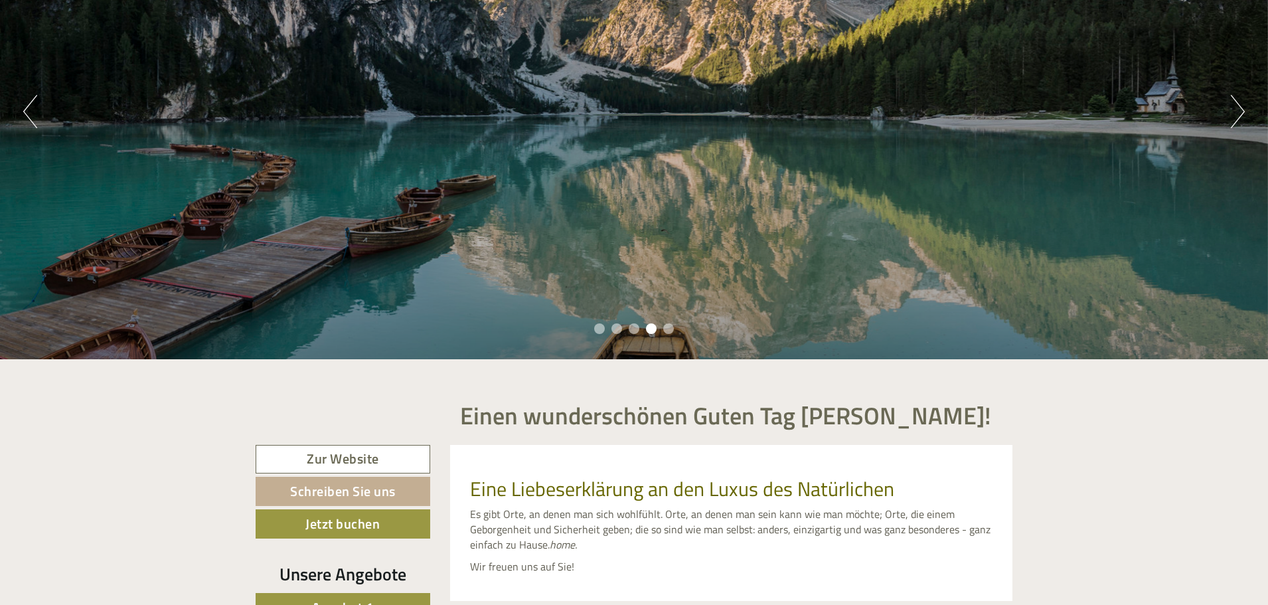
scroll to position [0, 0]
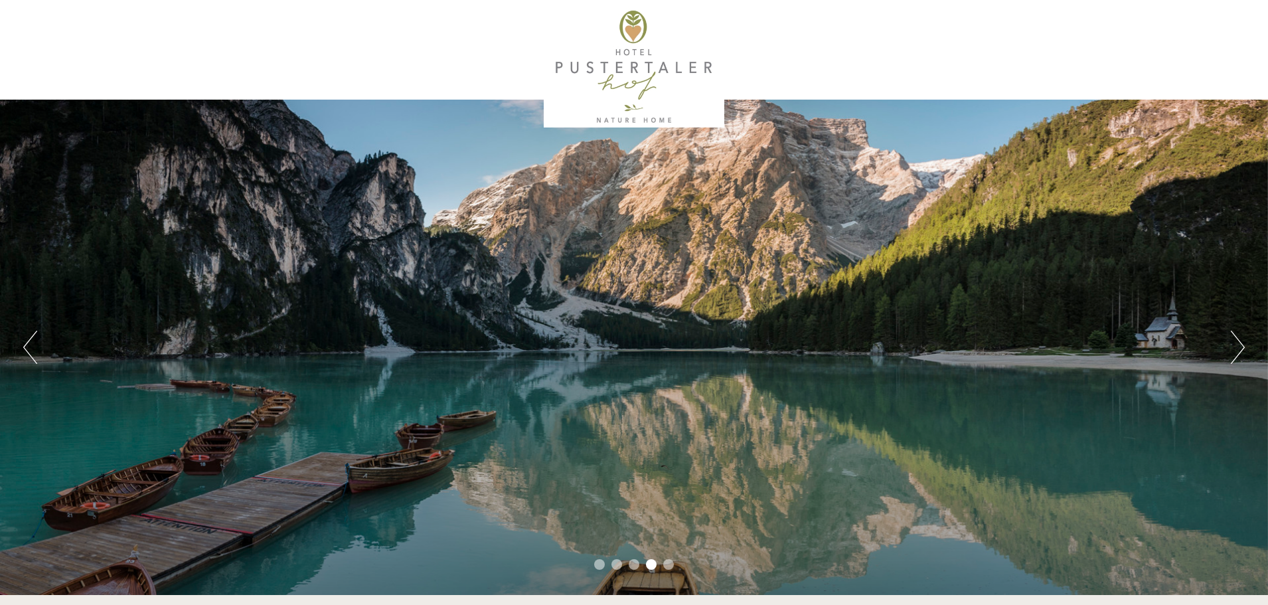
click at [645, 69] on div at bounding box center [634, 67] width 744 height 121
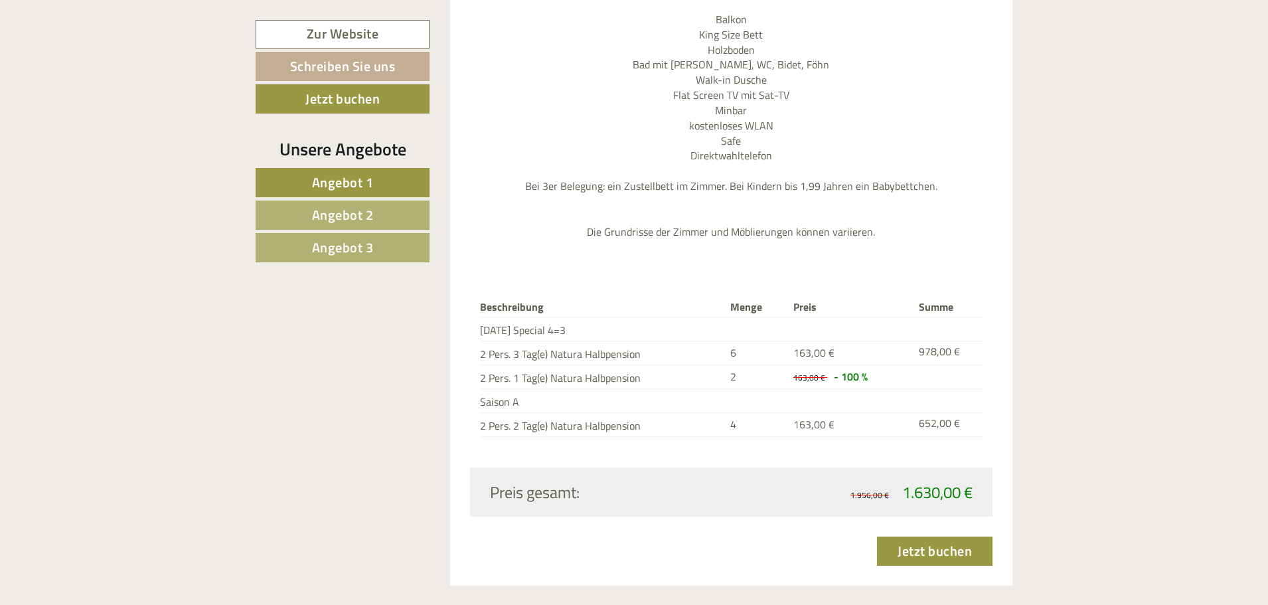
scroll to position [2058, 0]
